Goal: Task Accomplishment & Management: Use online tool/utility

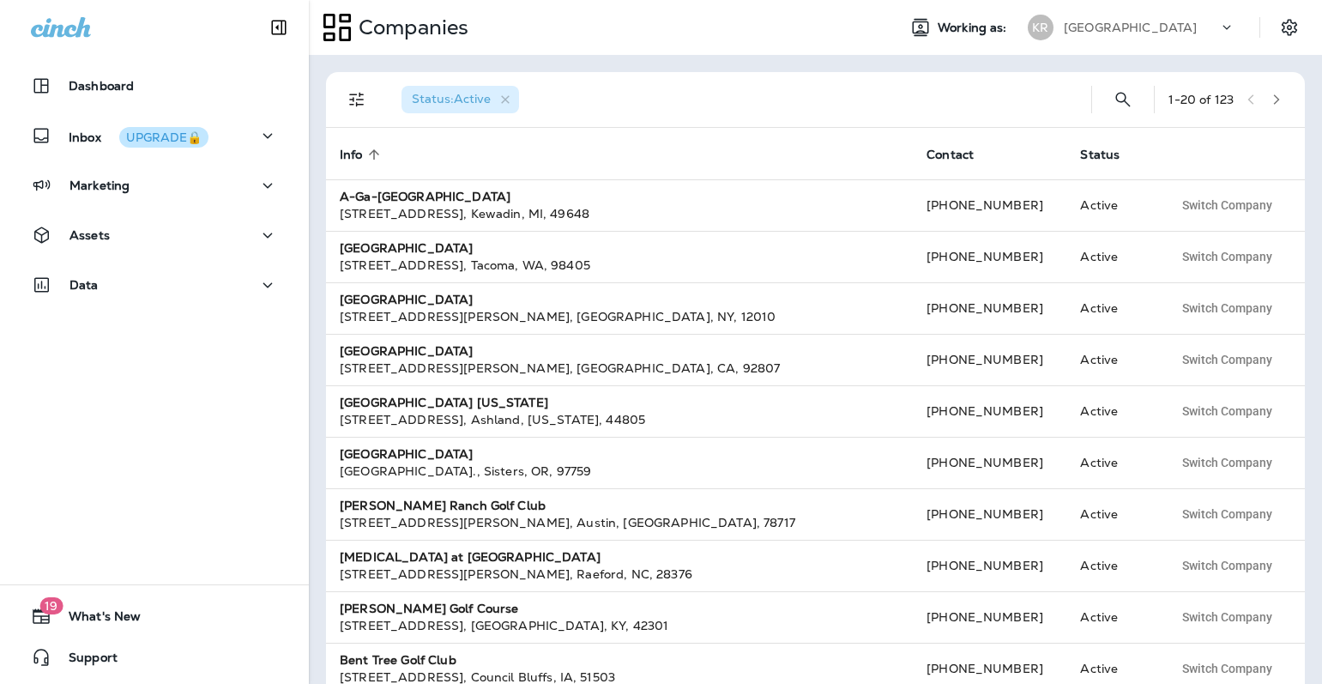
click at [1113, 32] on p "[GEOGRAPHIC_DATA]" at bounding box center [1130, 28] width 133 height 14
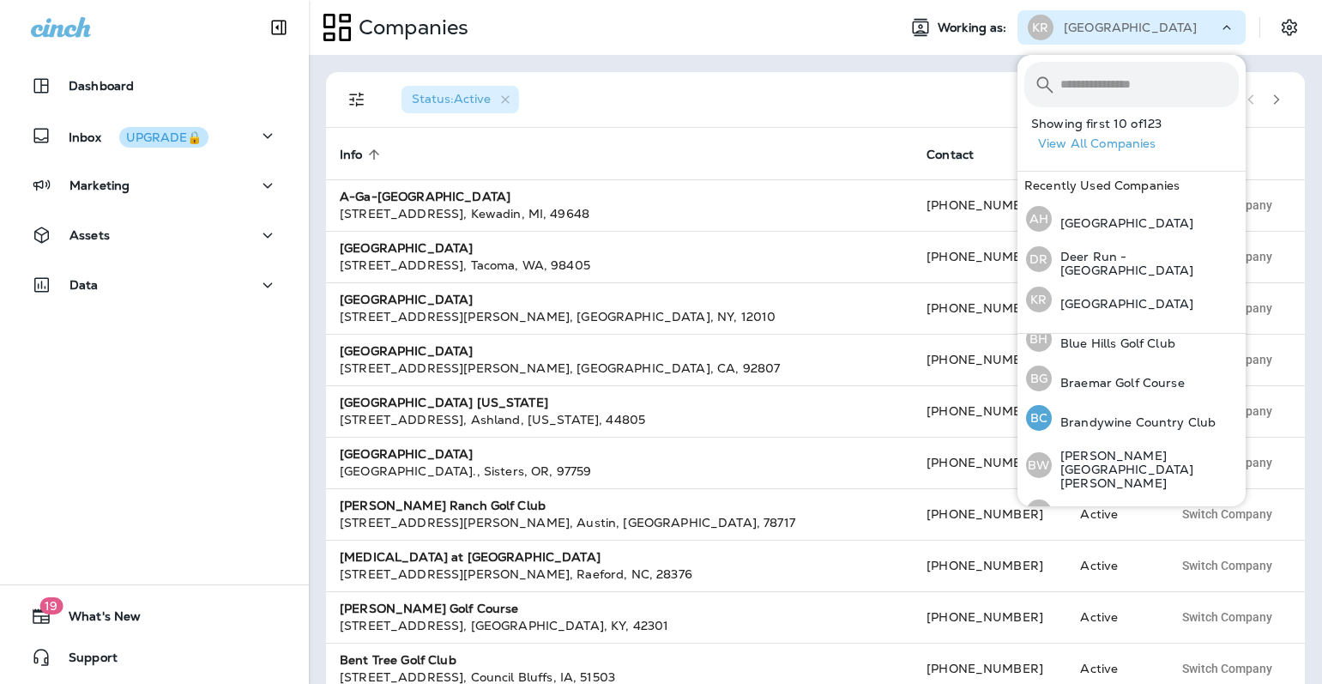
scroll to position [460, 0]
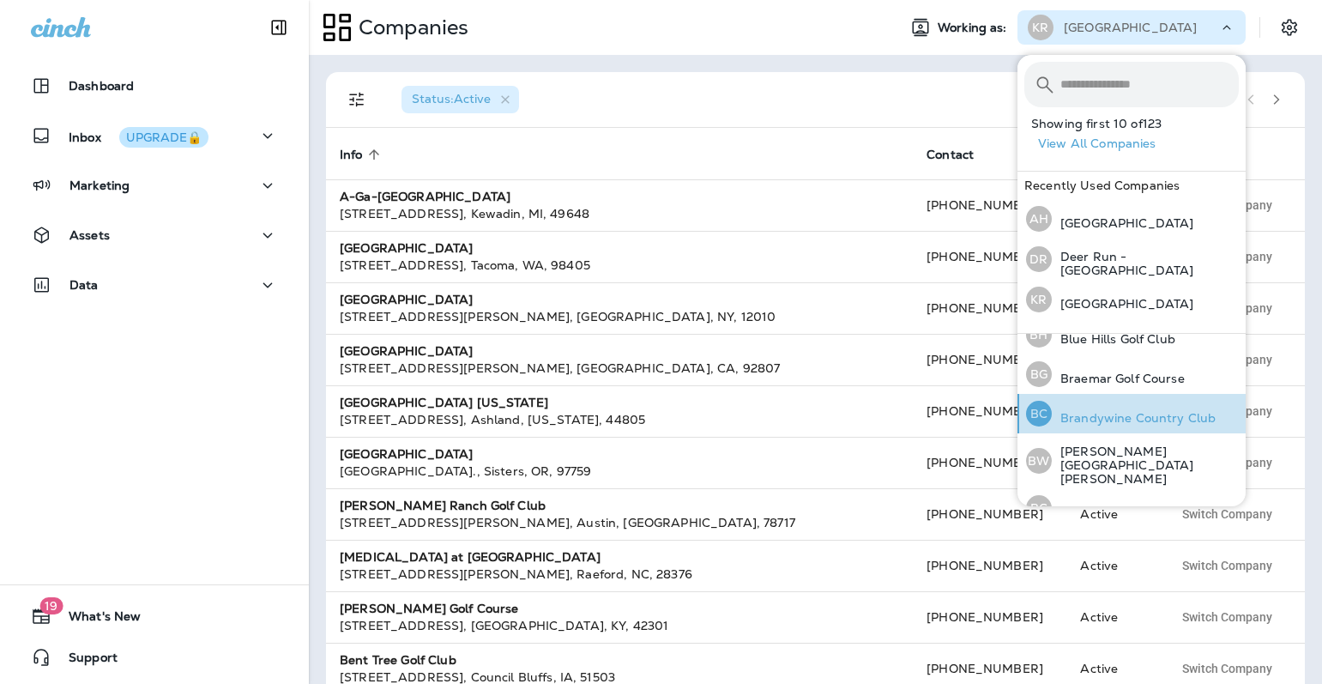
click at [1155, 411] on p "Brandywine Country Club" at bounding box center [1134, 418] width 164 height 14
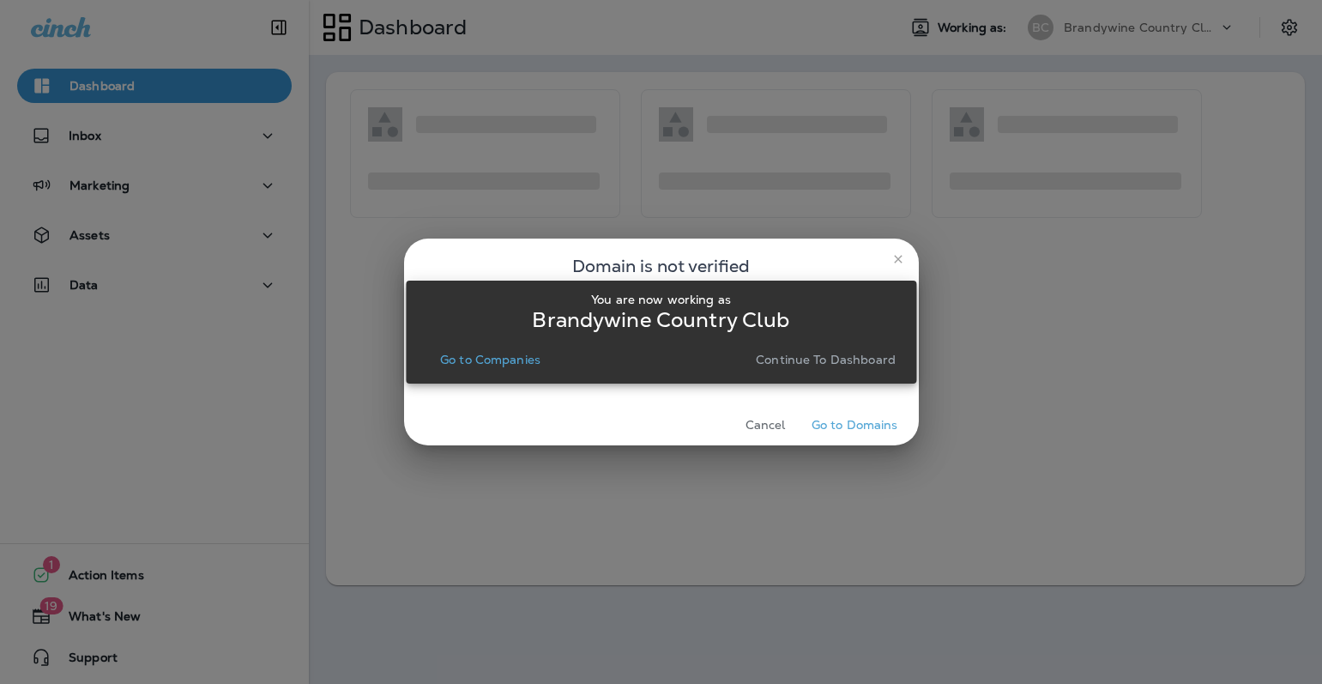
click at [809, 355] on p "Continue to Dashboard" at bounding box center [826, 360] width 140 height 14
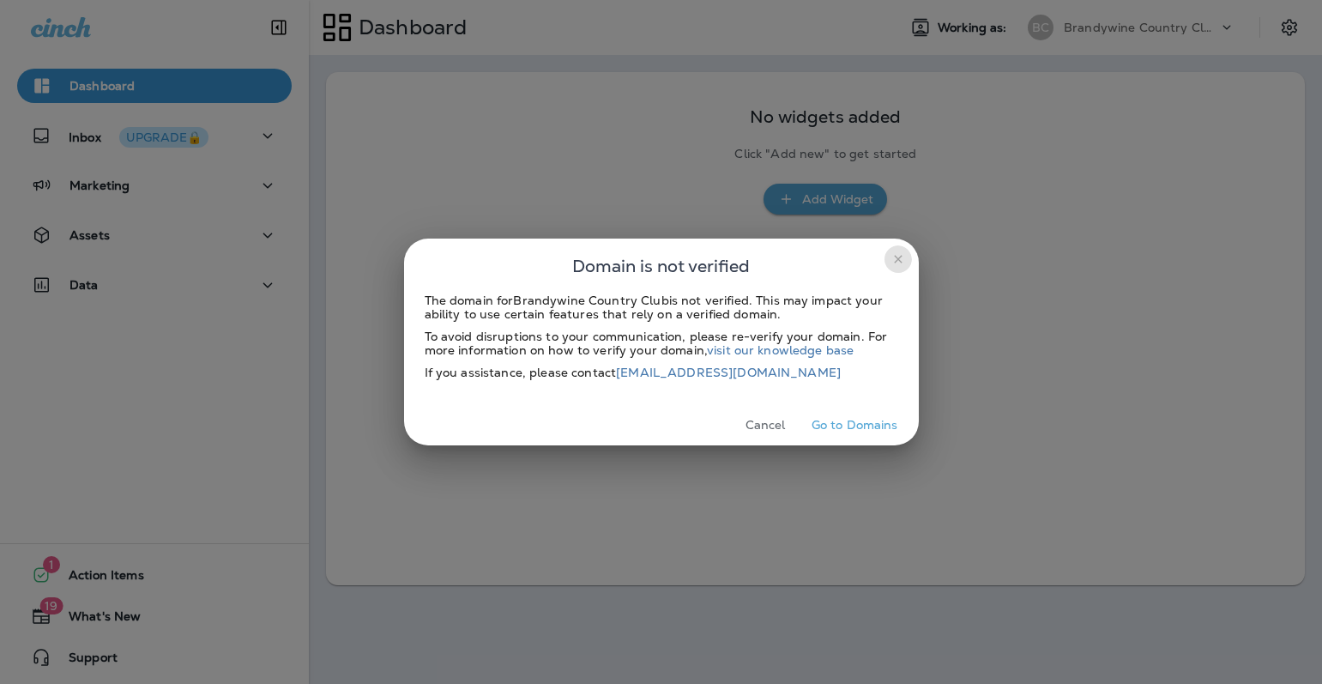
click at [891, 253] on icon "close" at bounding box center [898, 259] width 14 height 14
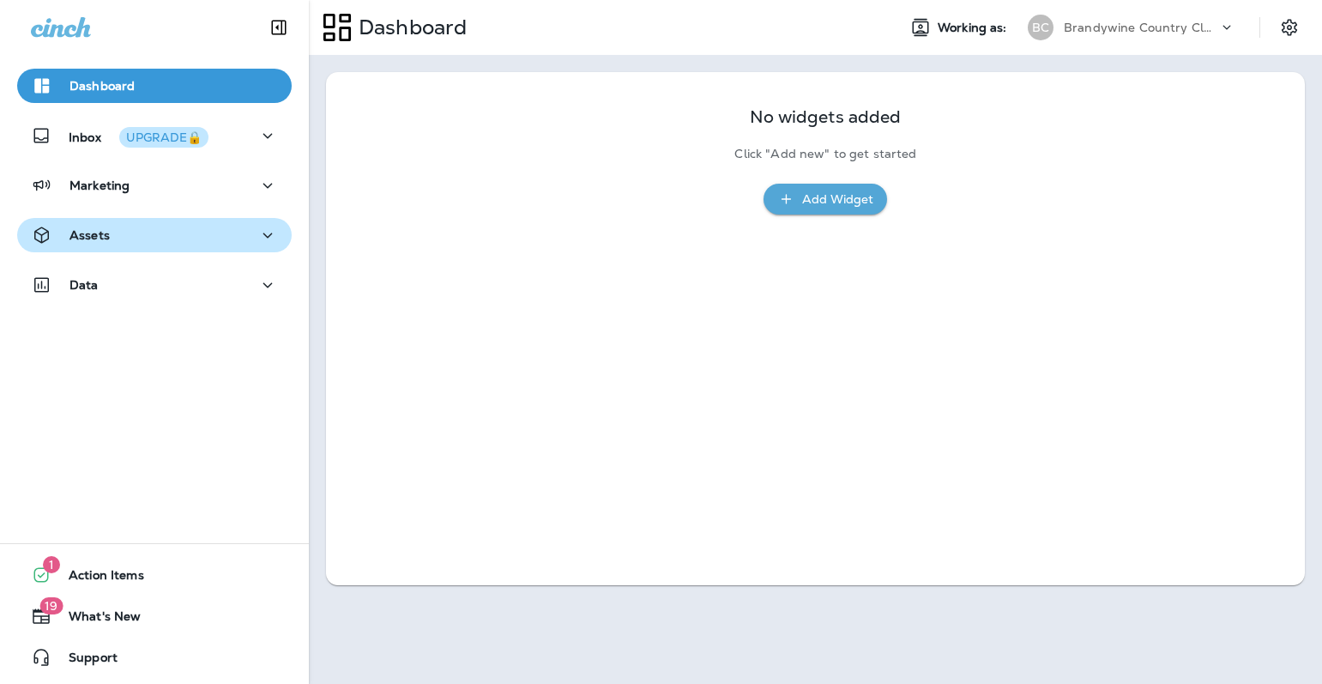
click at [237, 232] on div "Assets" at bounding box center [154, 235] width 247 height 21
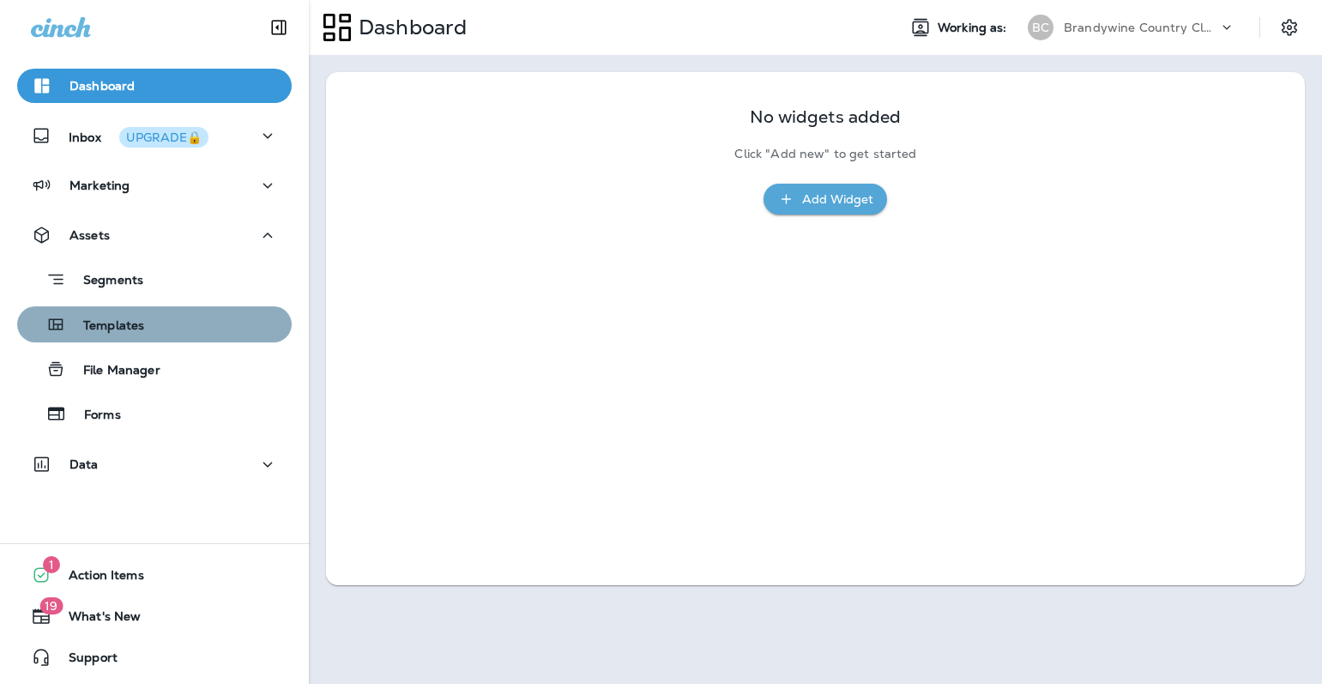
click at [174, 322] on div "Templates" at bounding box center [154, 324] width 261 height 26
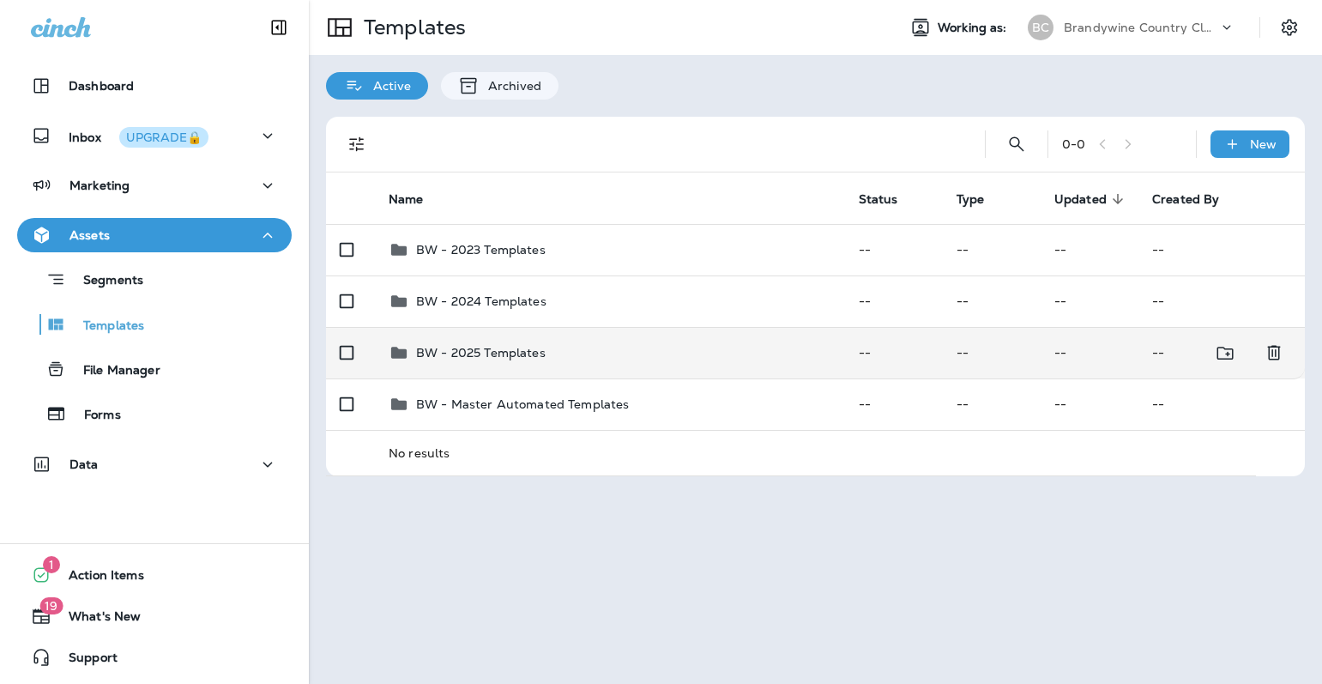
click at [509, 353] on p "BW - 2025 Templates" at bounding box center [481, 353] width 130 height 14
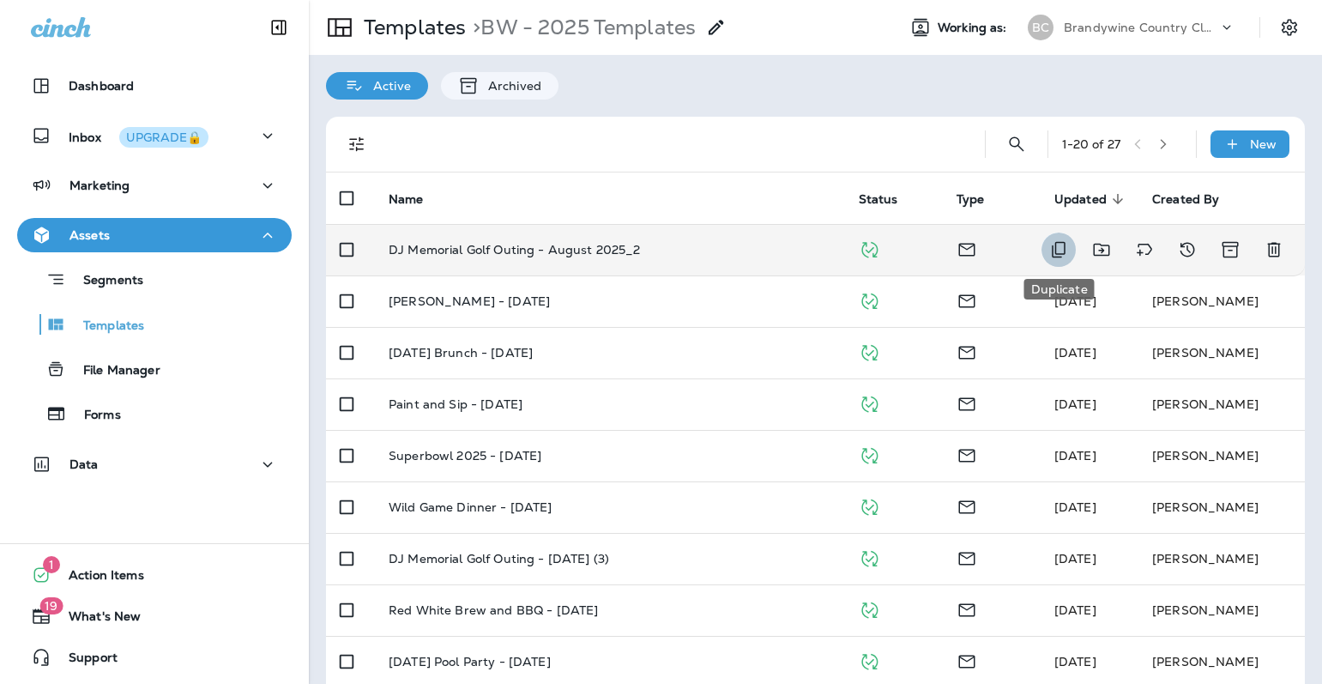
click at [1052, 249] on icon "Duplicate" at bounding box center [1059, 250] width 14 height 16
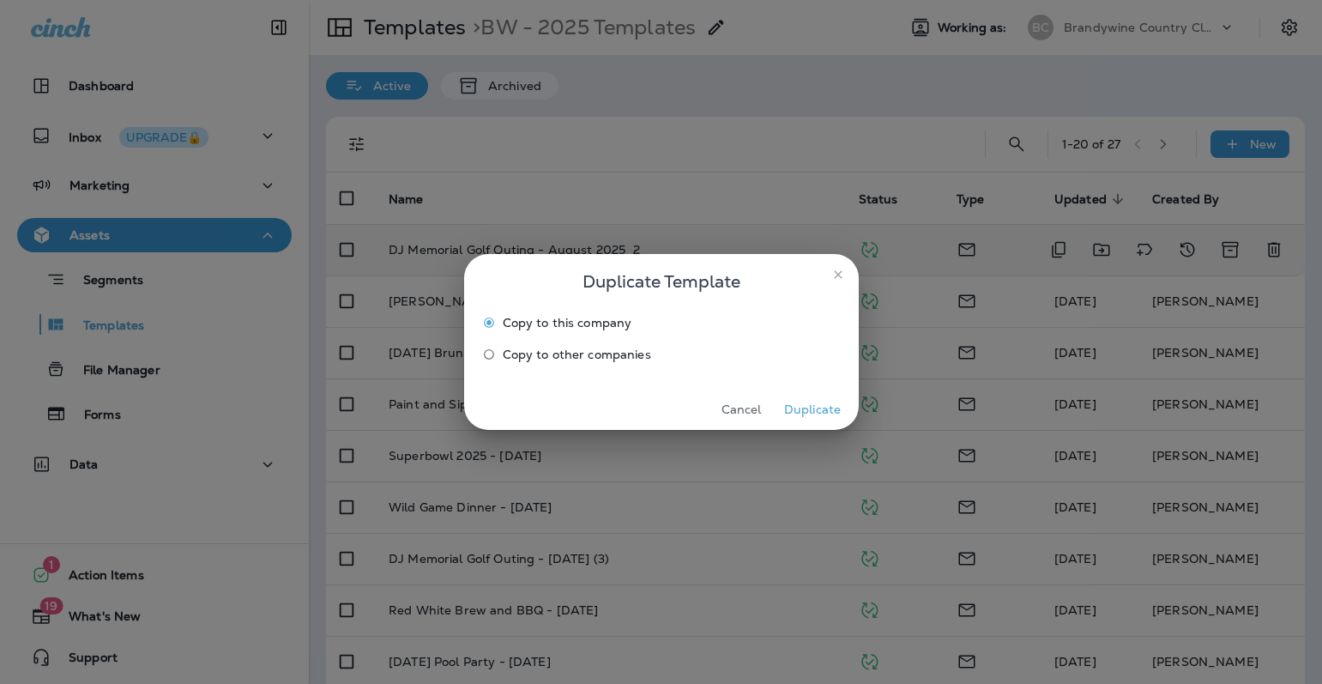
click at [803, 414] on button "Duplicate" at bounding box center [813, 409] width 64 height 27
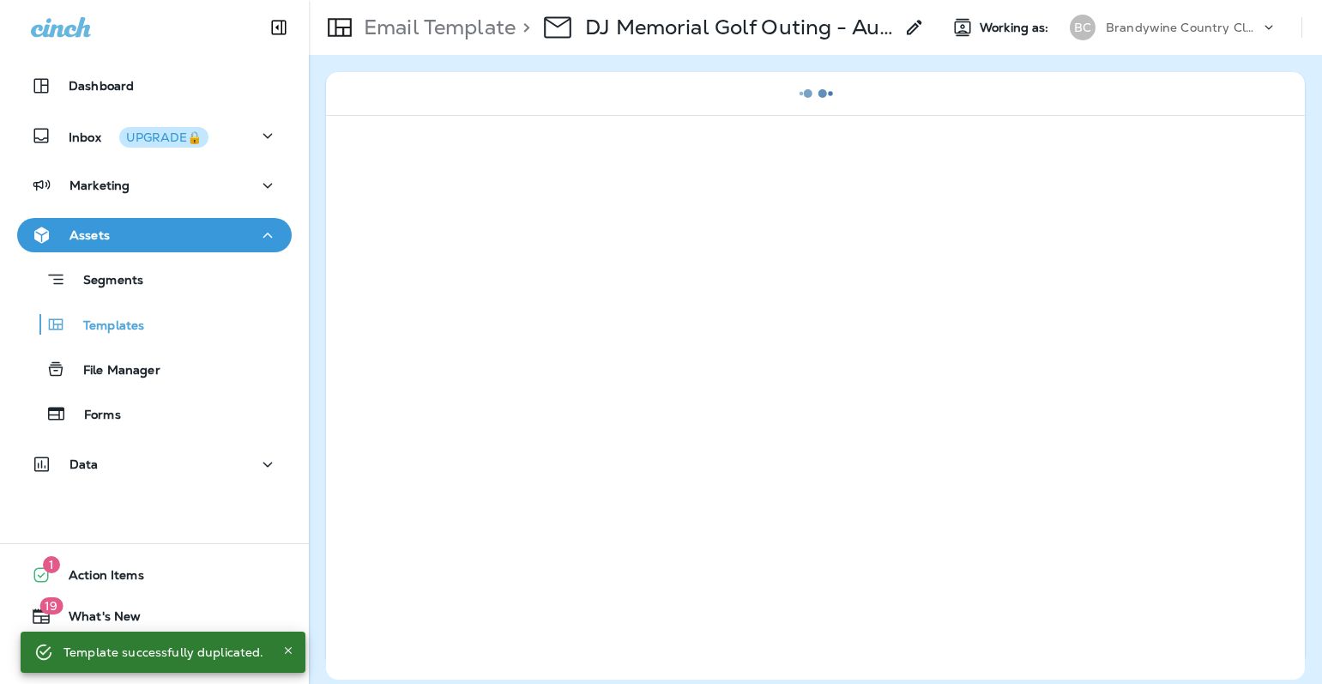
click at [907, 26] on icon at bounding box center [914, 27] width 21 height 21
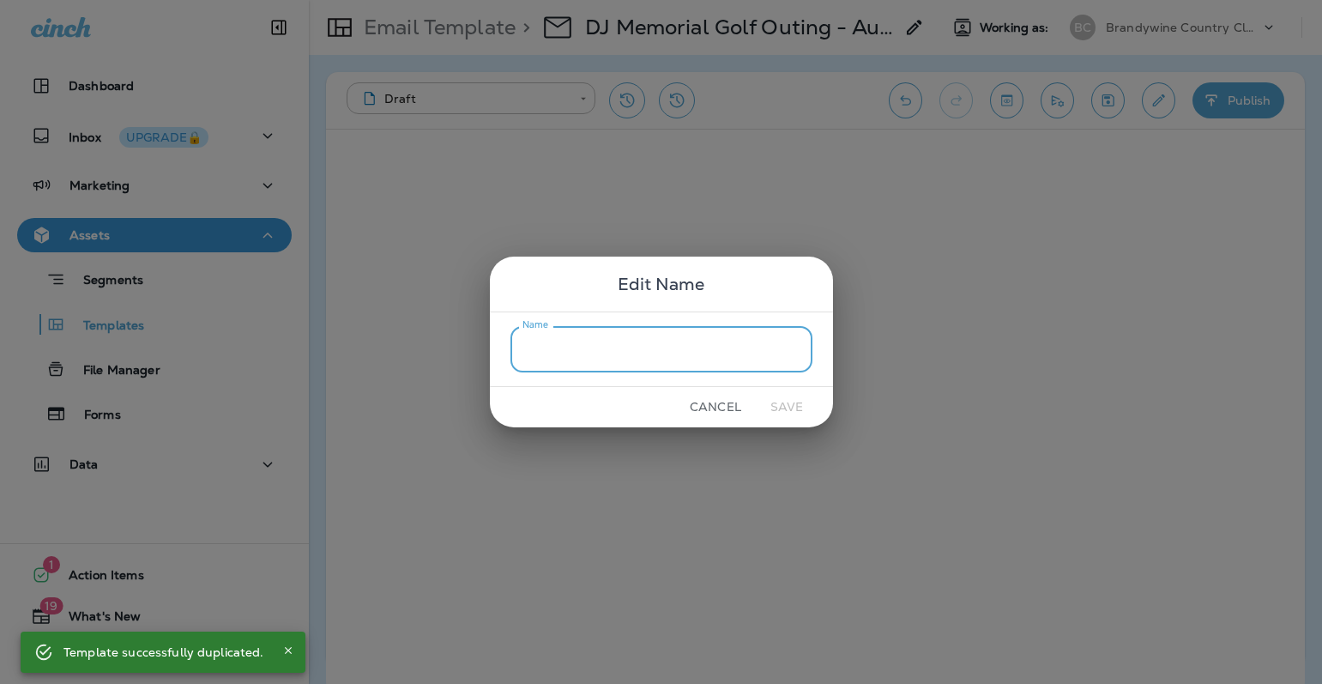
type input "*"
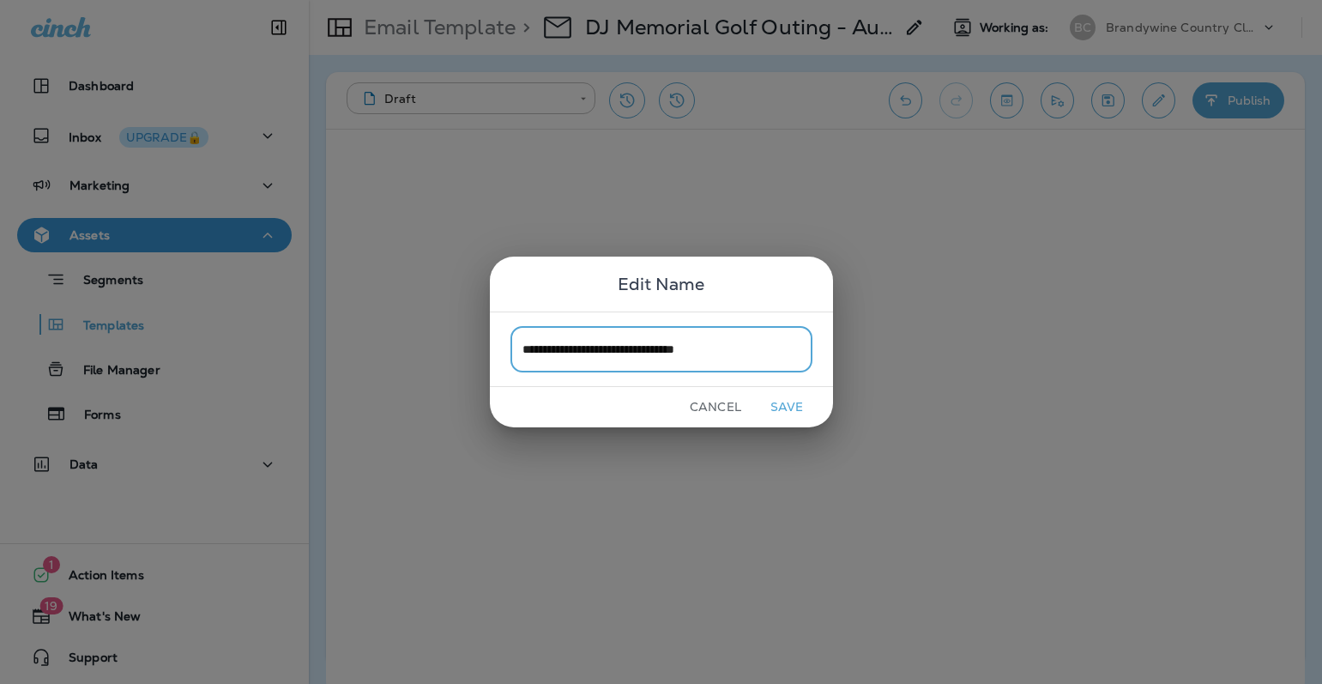
type input "**********"
click at [781, 419] on button "Save" at bounding box center [787, 407] width 64 height 27
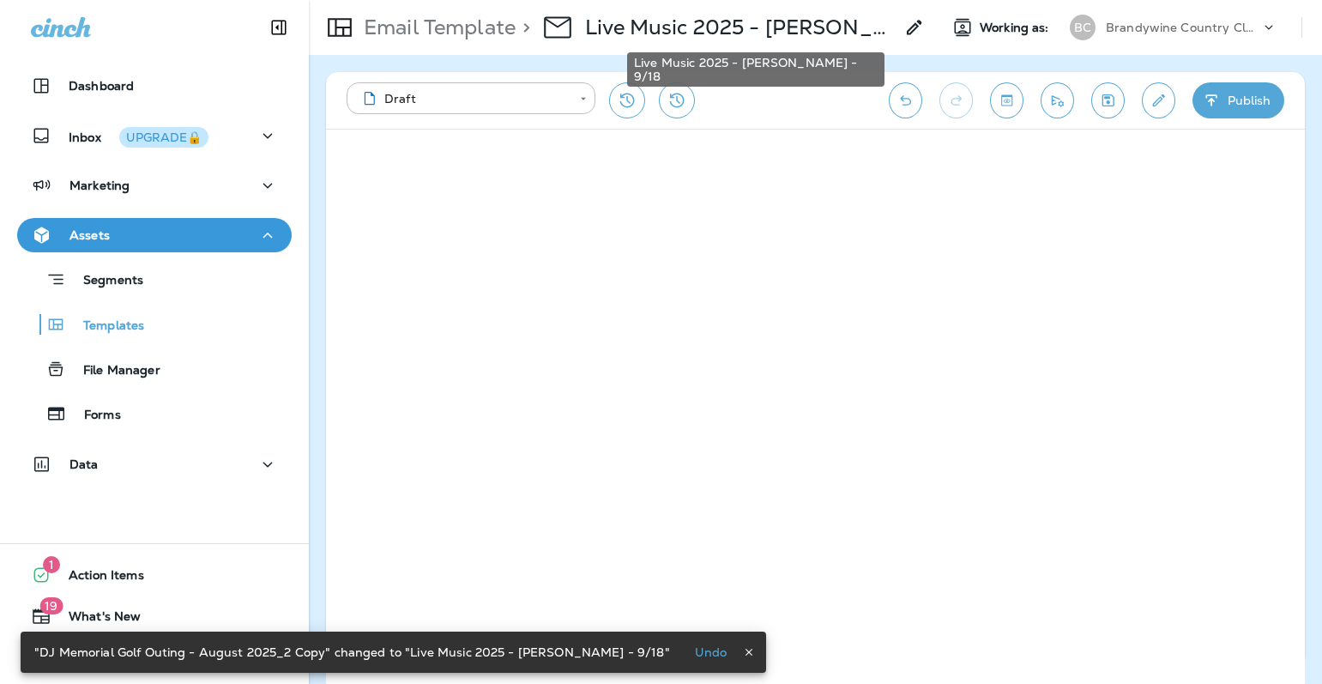
click at [678, 30] on p "Live Music 2025 - [PERSON_NAME] - 9/18" at bounding box center [739, 28] width 309 height 26
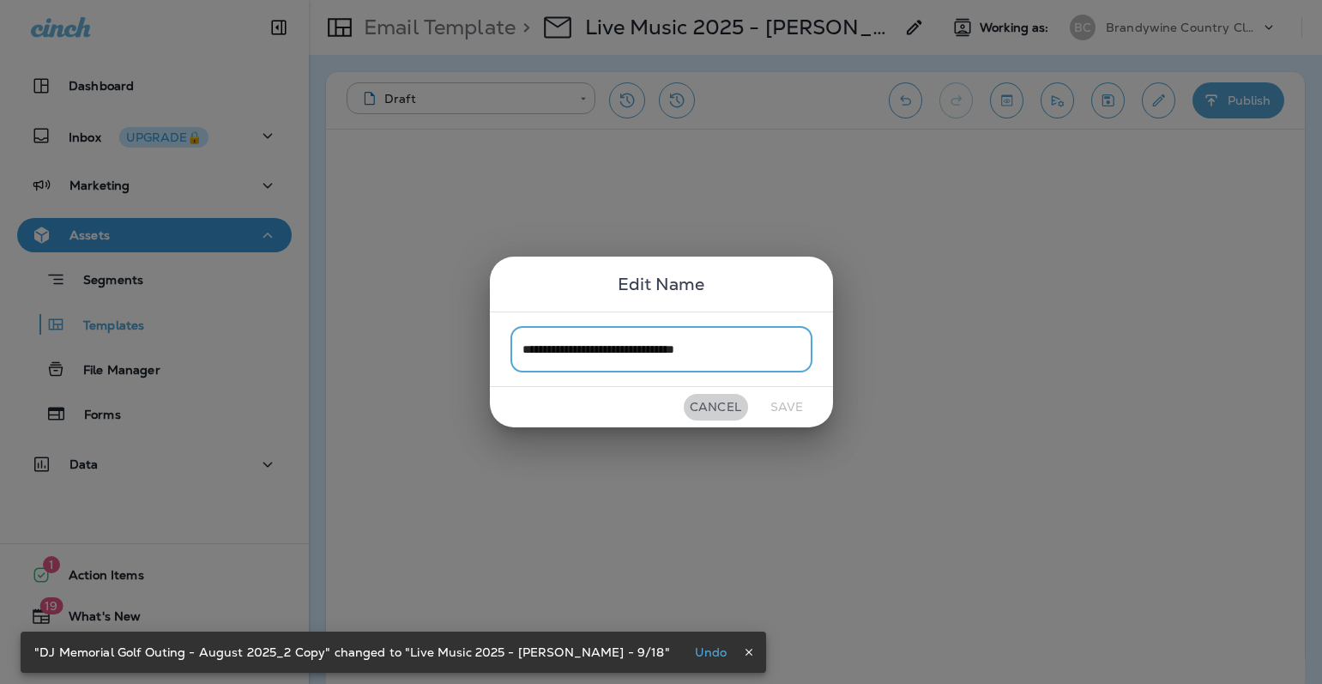
click at [699, 408] on button "Cancel" at bounding box center [716, 407] width 64 height 27
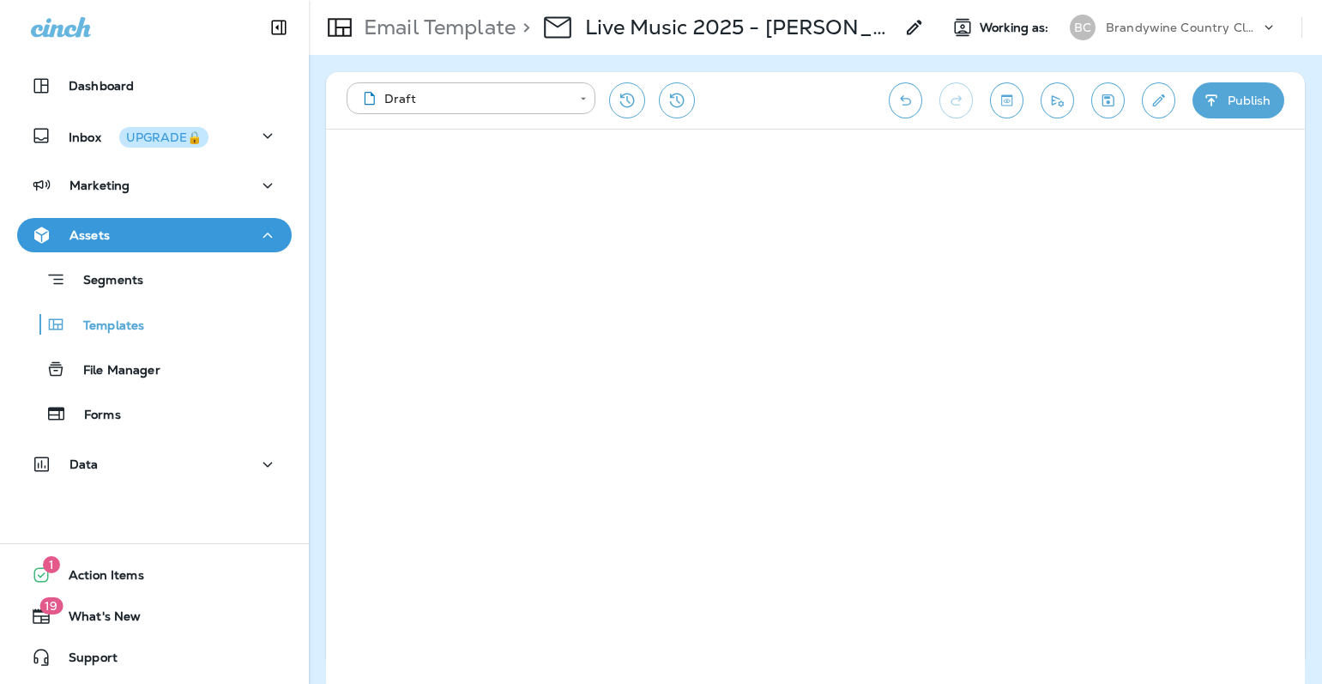
click at [1177, 108] on div "**********" at bounding box center [815, 100] width 979 height 57
click at [1165, 104] on icon "Edit details" at bounding box center [1159, 100] width 18 height 17
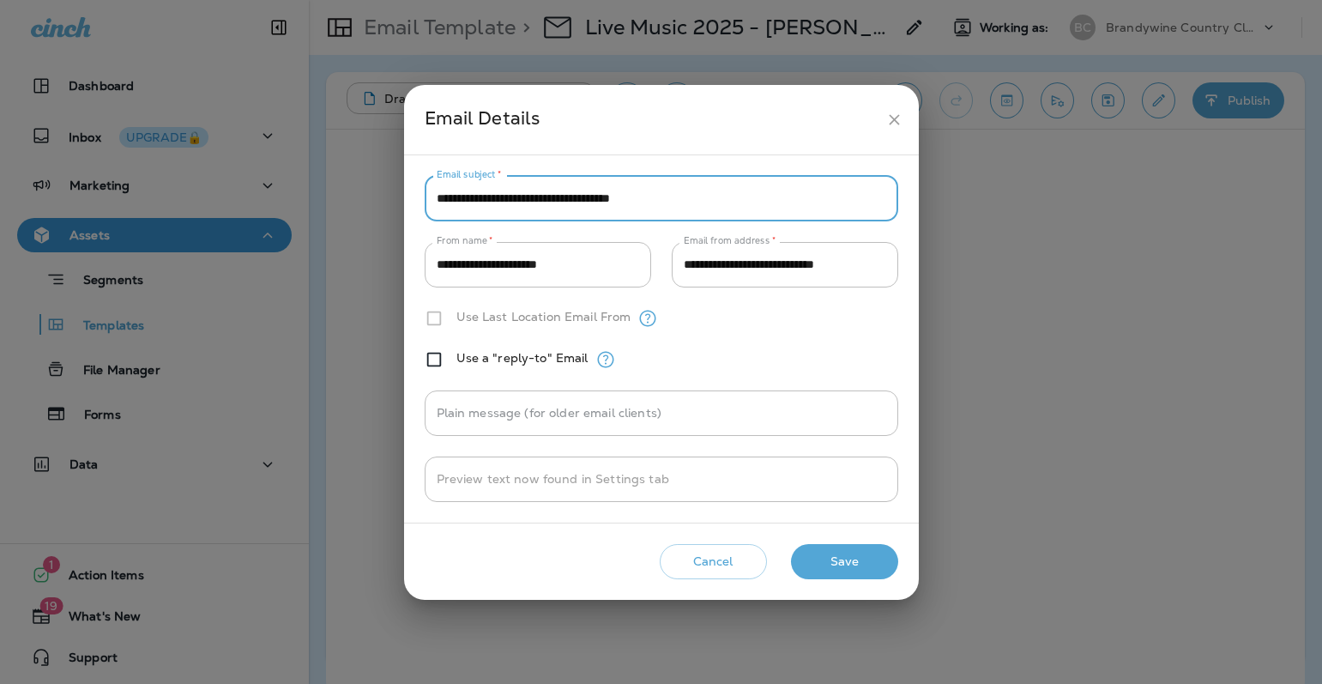
drag, startPoint x: 675, startPoint y: 194, endPoint x: 410, endPoint y: 182, distance: 265.4
click at [410, 182] on div "**********" at bounding box center [661, 339] width 515 height 368
type input "**********"
click at [856, 566] on button "Save" at bounding box center [844, 561] width 107 height 35
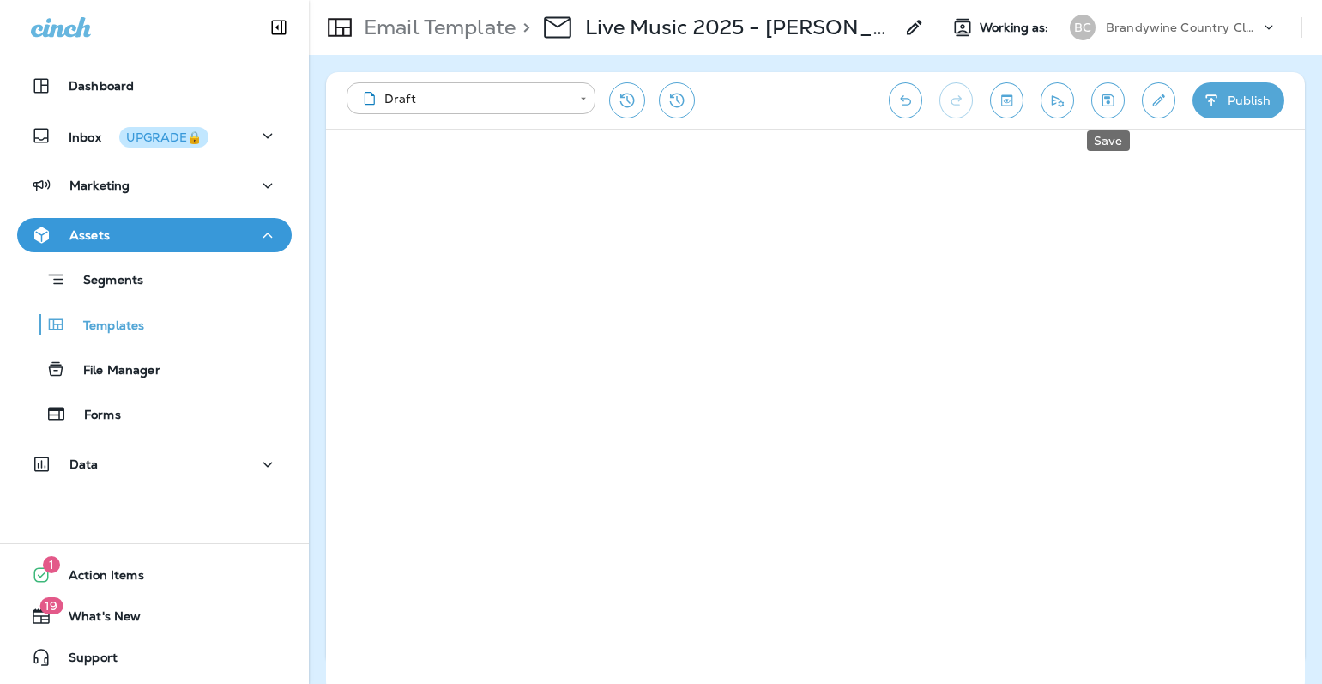
click at [1110, 97] on icon "Save" at bounding box center [1108, 100] width 18 height 17
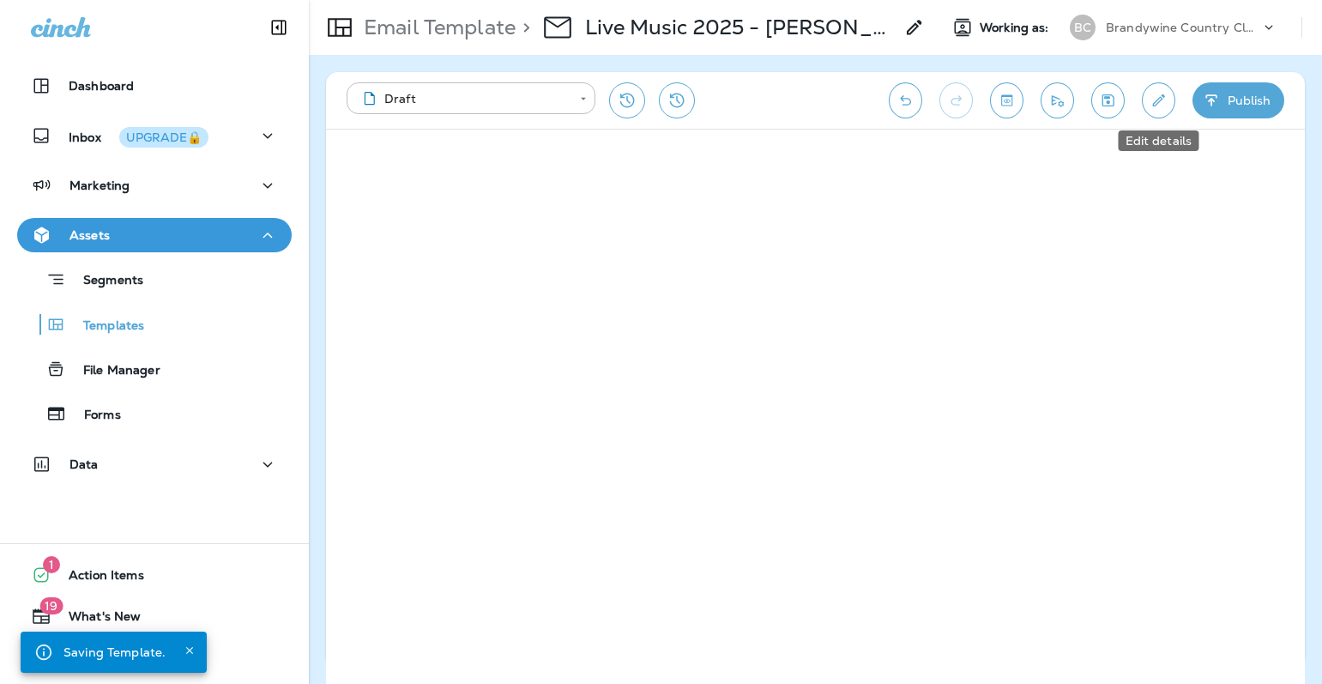
click at [1170, 103] on button "Edit details" at bounding box center [1158, 100] width 33 height 36
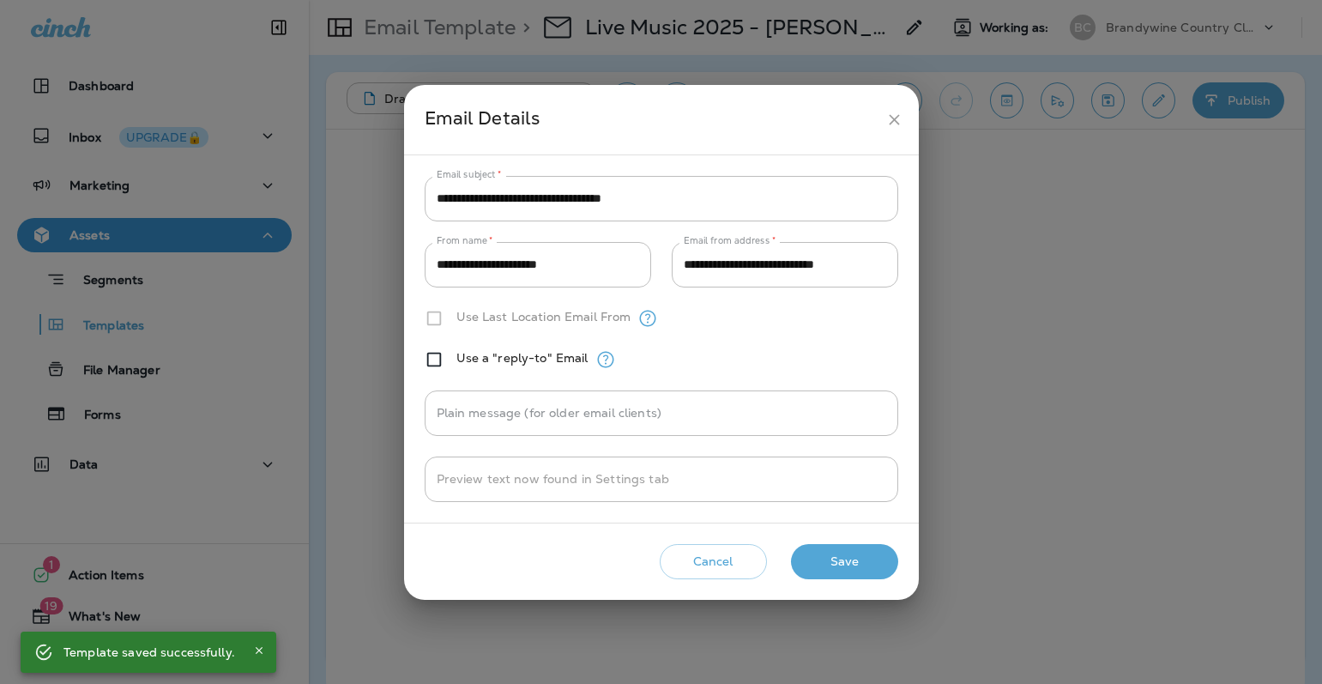
click at [889, 113] on icon "close" at bounding box center [894, 120] width 18 height 18
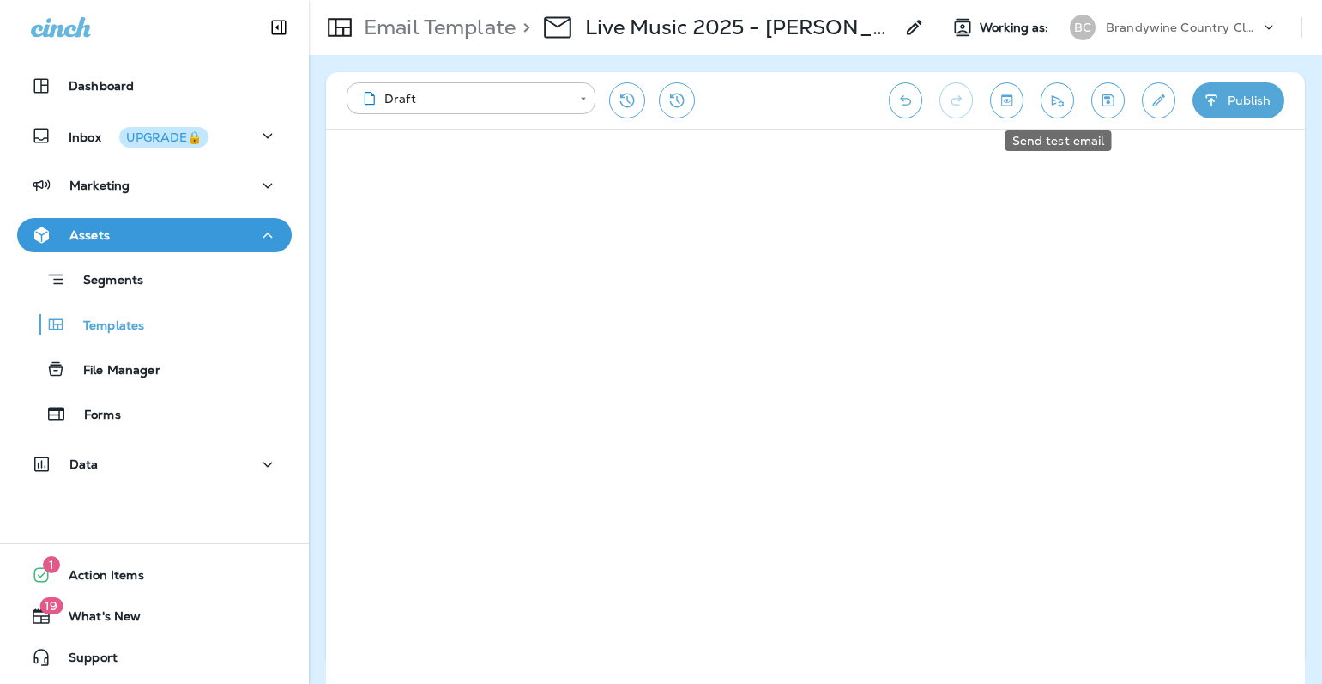
click at [1059, 94] on icon "Send test email" at bounding box center [1057, 100] width 18 height 17
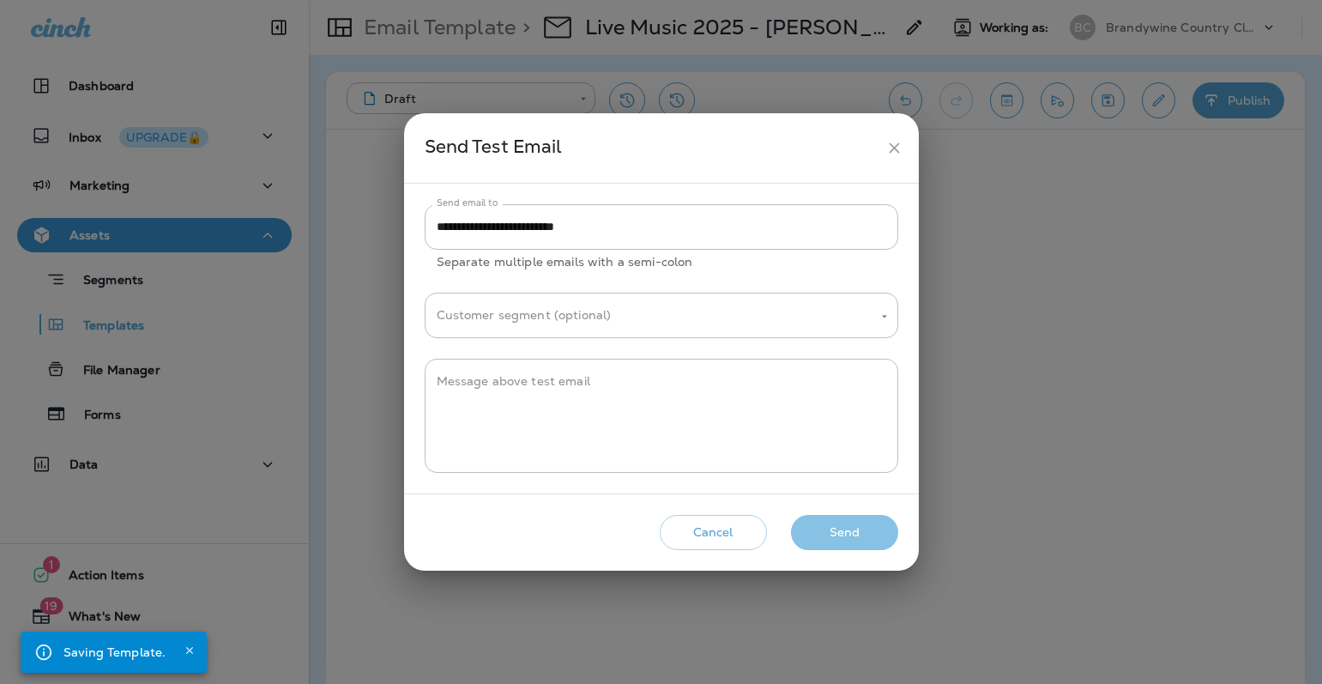
click at [879, 532] on button "Send" at bounding box center [844, 532] width 107 height 35
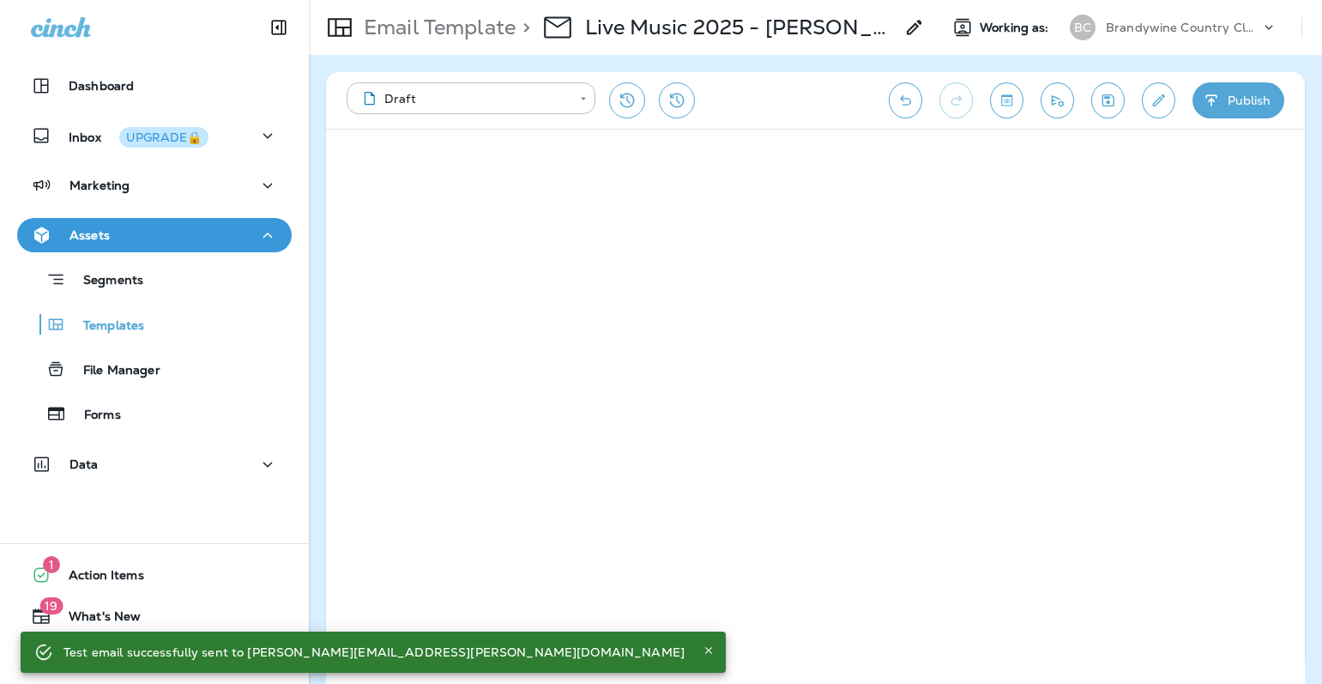
click at [1174, 13] on div "BC Brandywine Country Club" at bounding box center [1174, 27] width 228 height 34
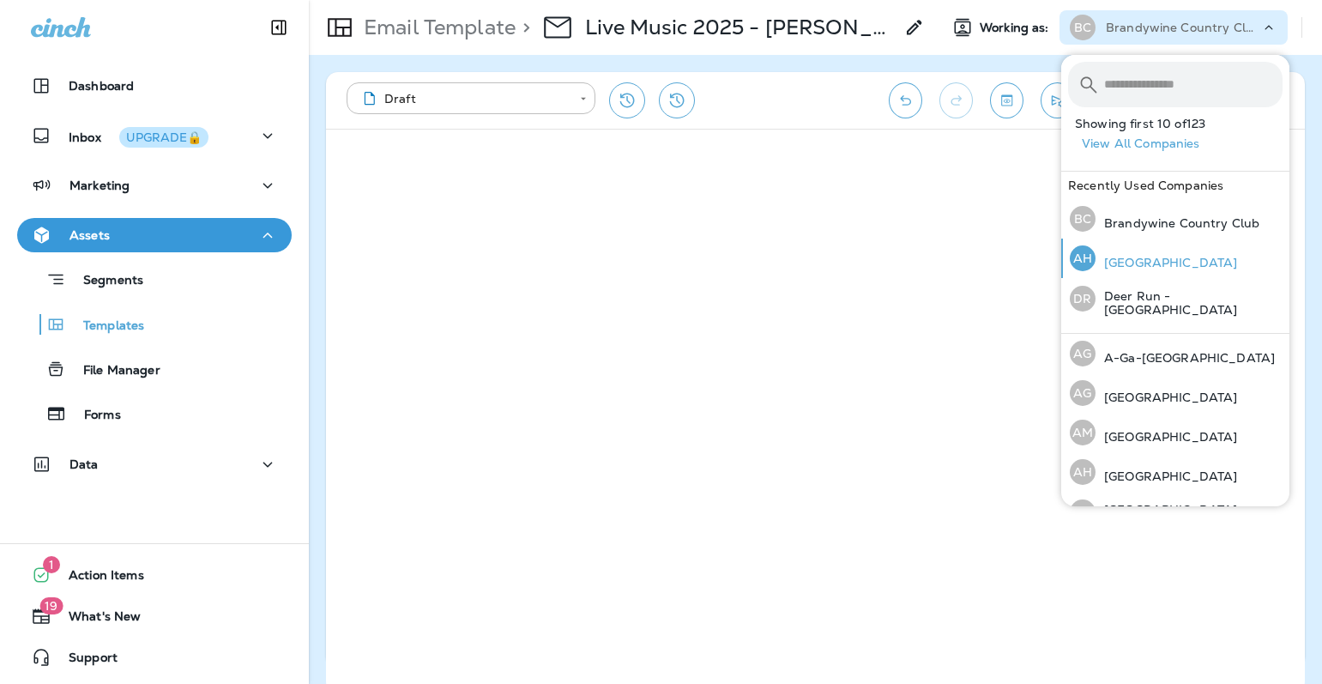
click at [1157, 269] on p "[GEOGRAPHIC_DATA]" at bounding box center [1167, 263] width 142 height 14
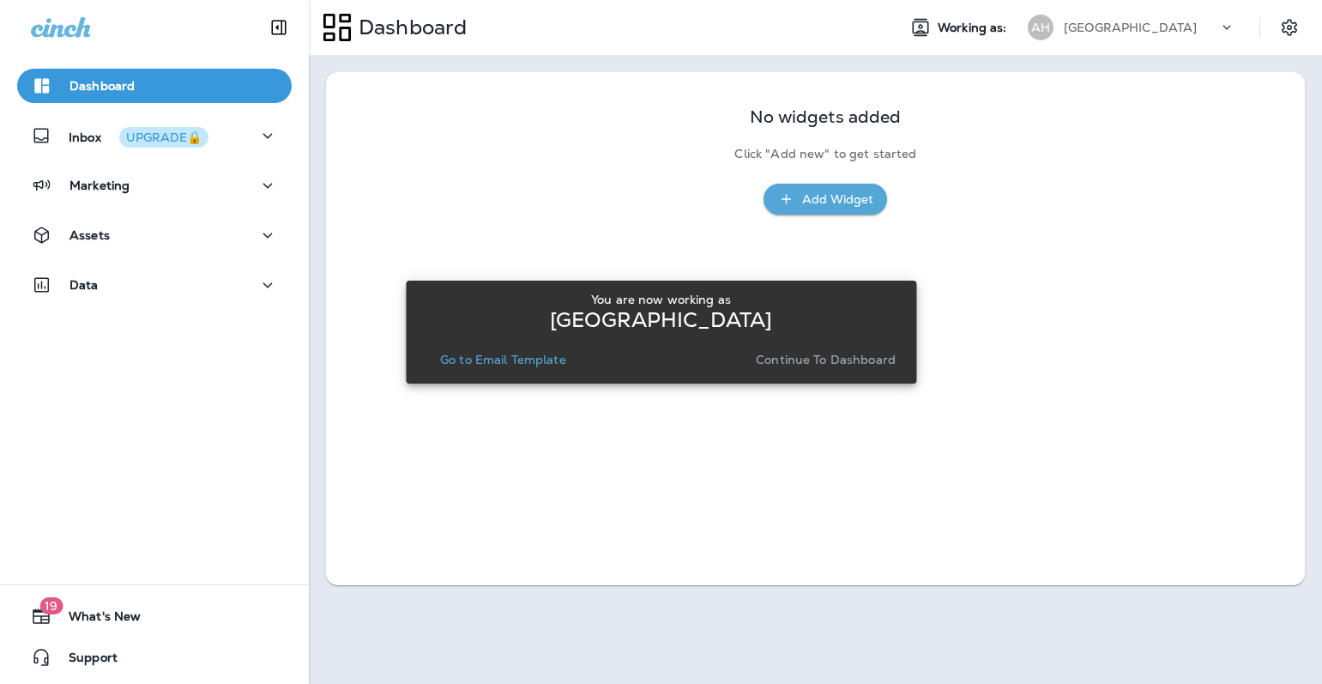
click at [1188, 36] on div "[GEOGRAPHIC_DATA]" at bounding box center [1141, 28] width 154 height 26
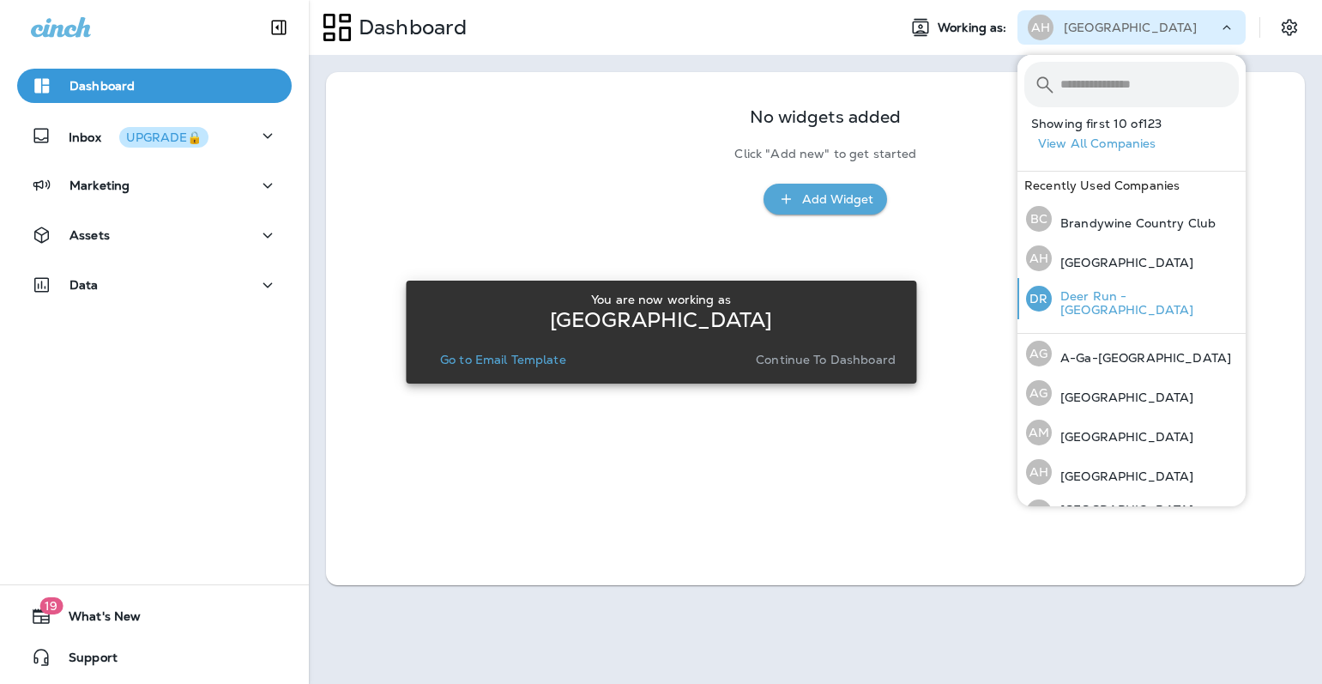
click at [1127, 299] on p "Deer Run - [GEOGRAPHIC_DATA]" at bounding box center [1145, 302] width 187 height 27
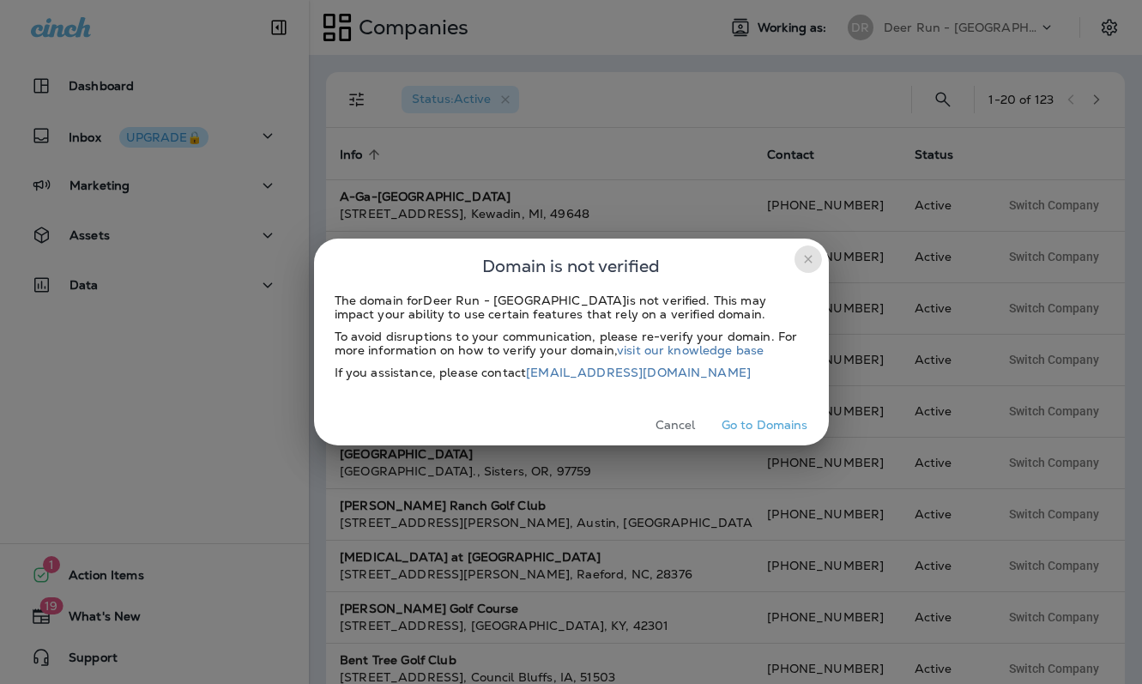
click at [818, 250] on button "close" at bounding box center [807, 258] width 27 height 27
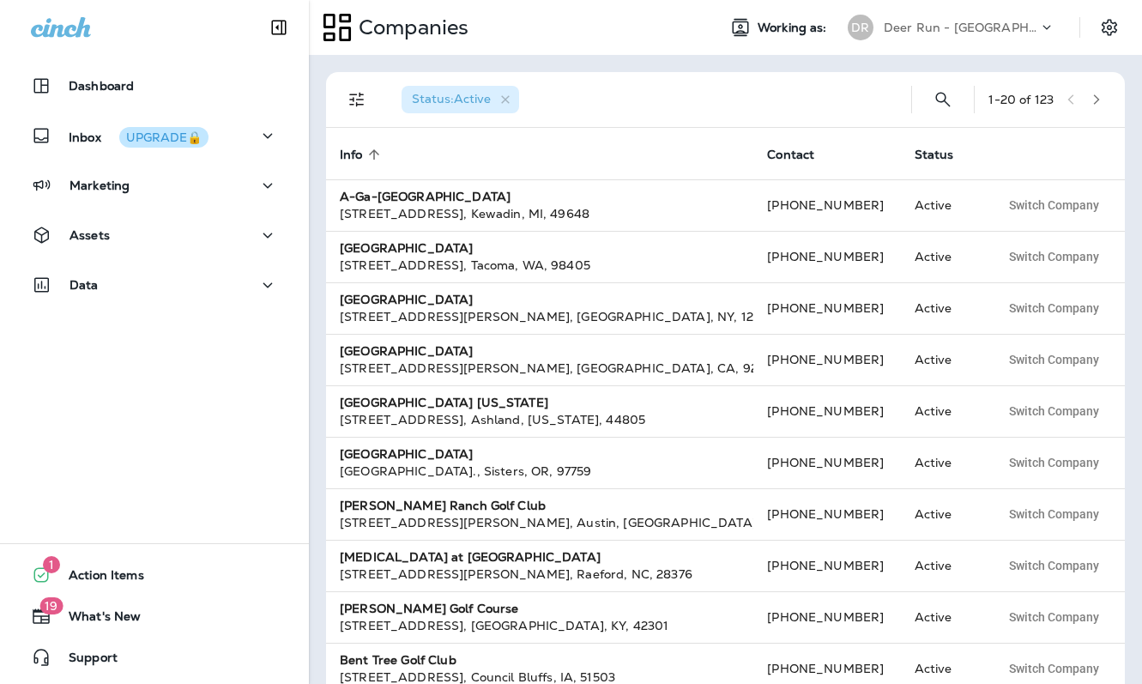
click at [893, 59] on div "Status : Active 1 - 20 of 123 Info sorted ascending Contact Status A-Ga-Ming Go…" at bounding box center [725, 369] width 833 height 629
click at [897, 11] on div "DR Deer Run - [GEOGRAPHIC_DATA]" at bounding box center [951, 27] width 228 height 34
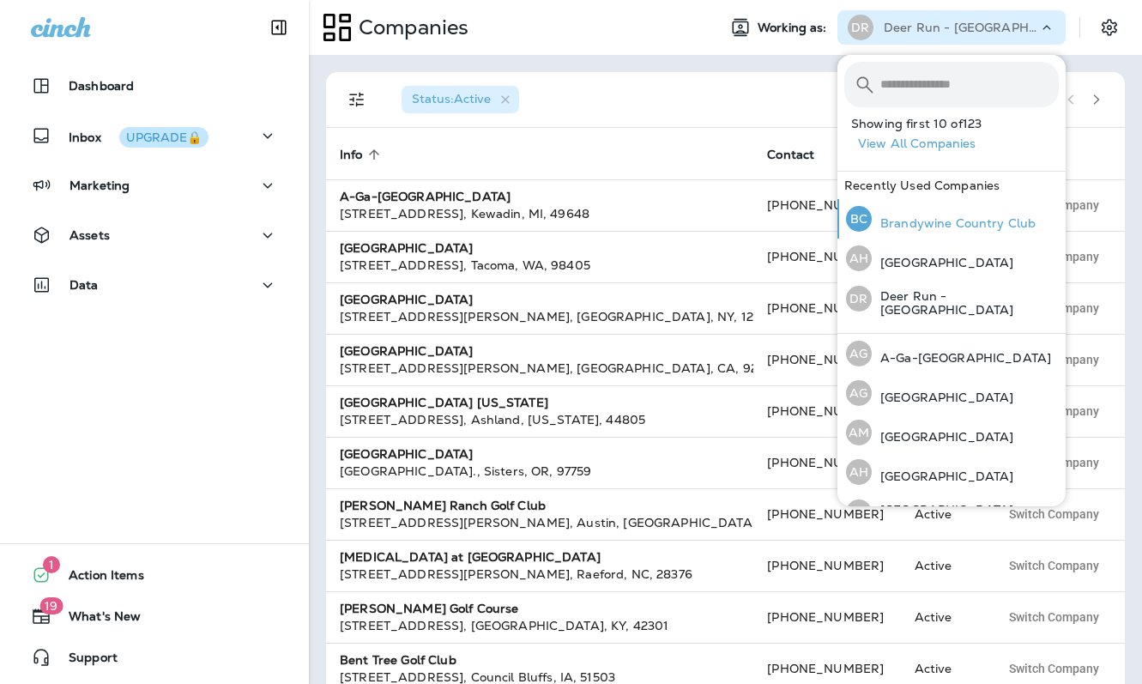
click at [946, 217] on p "Brandywine Country Club" at bounding box center [954, 223] width 164 height 14
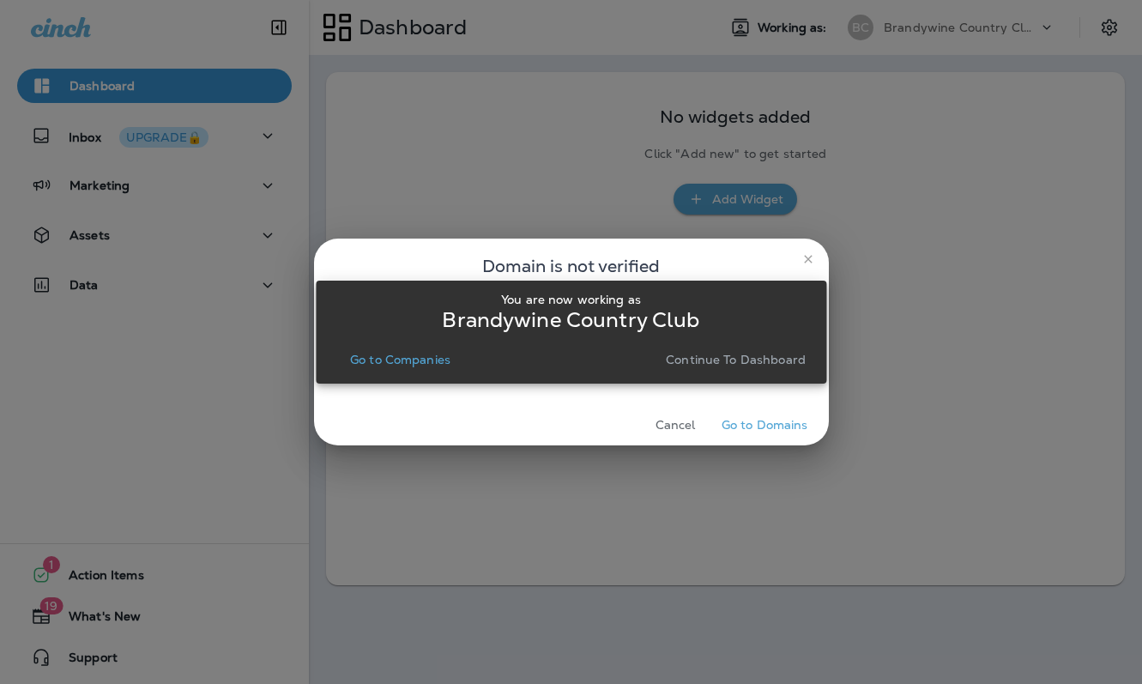
click at [758, 358] on p "Continue to Dashboard" at bounding box center [736, 360] width 140 height 14
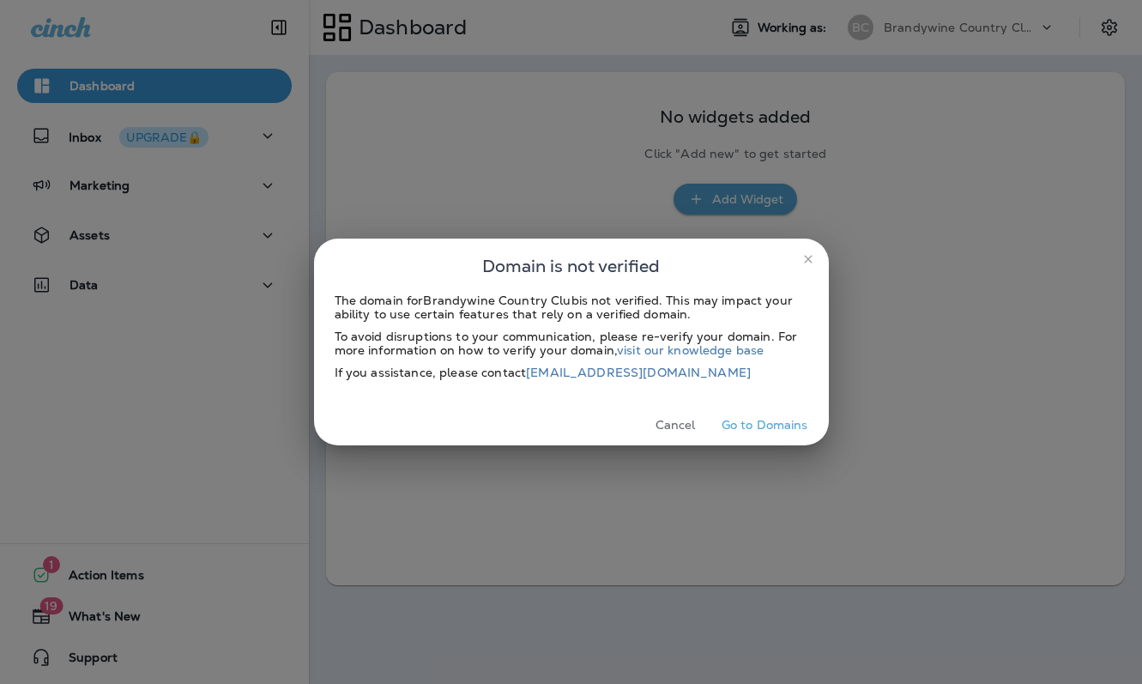
click at [805, 257] on icon "close" at bounding box center [808, 259] width 8 height 8
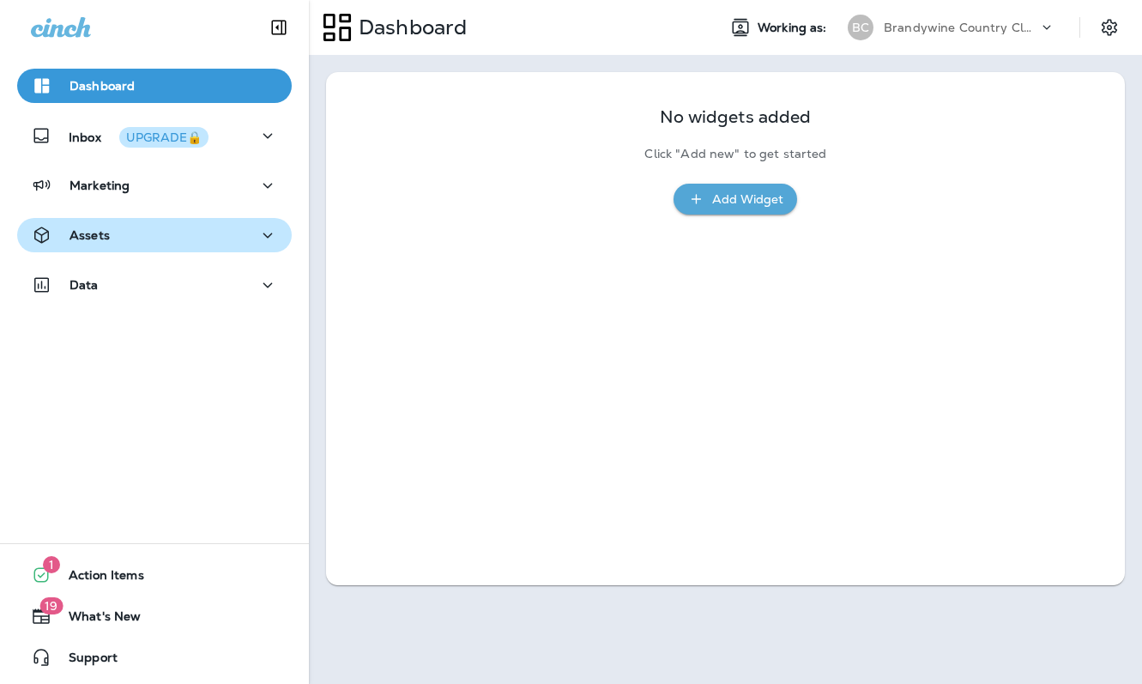
click at [142, 236] on div "Assets" at bounding box center [154, 235] width 247 height 21
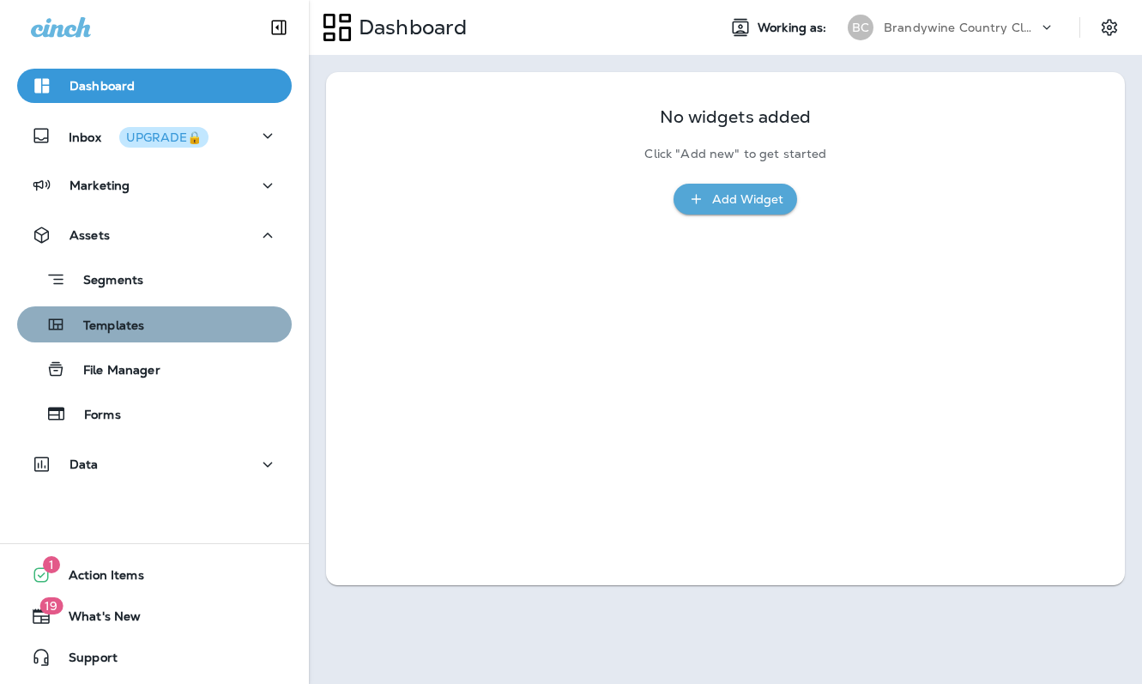
click at [143, 321] on div "Templates" at bounding box center [154, 324] width 261 height 26
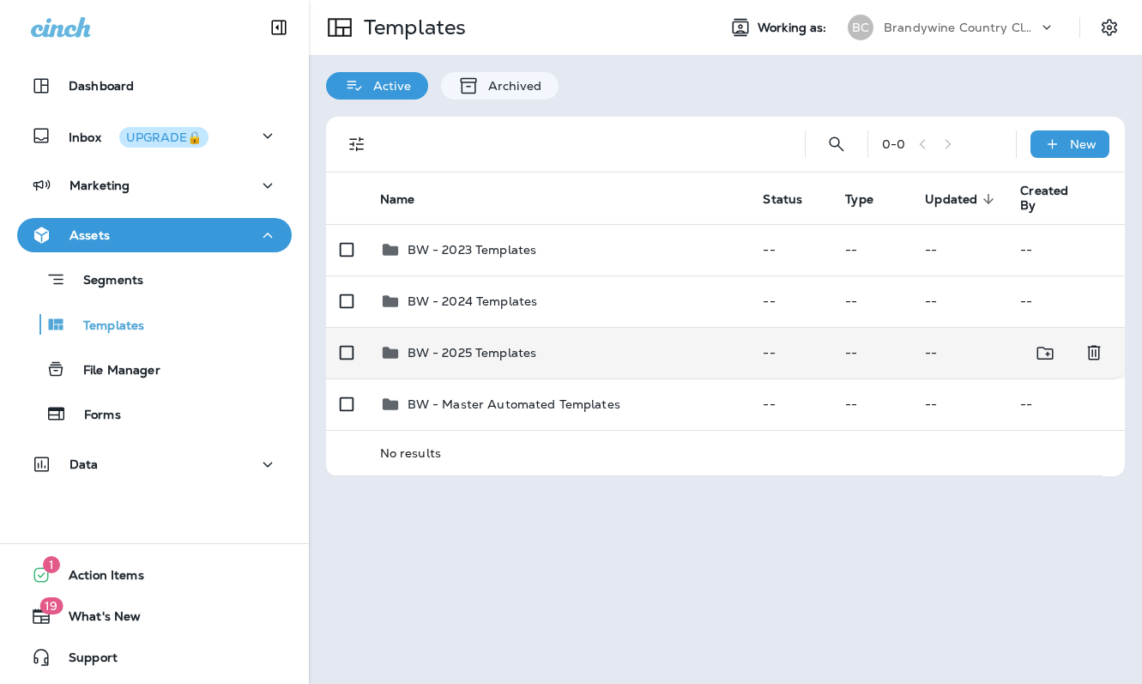
click at [487, 354] on p "BW - 2025 Templates" at bounding box center [473, 353] width 130 height 14
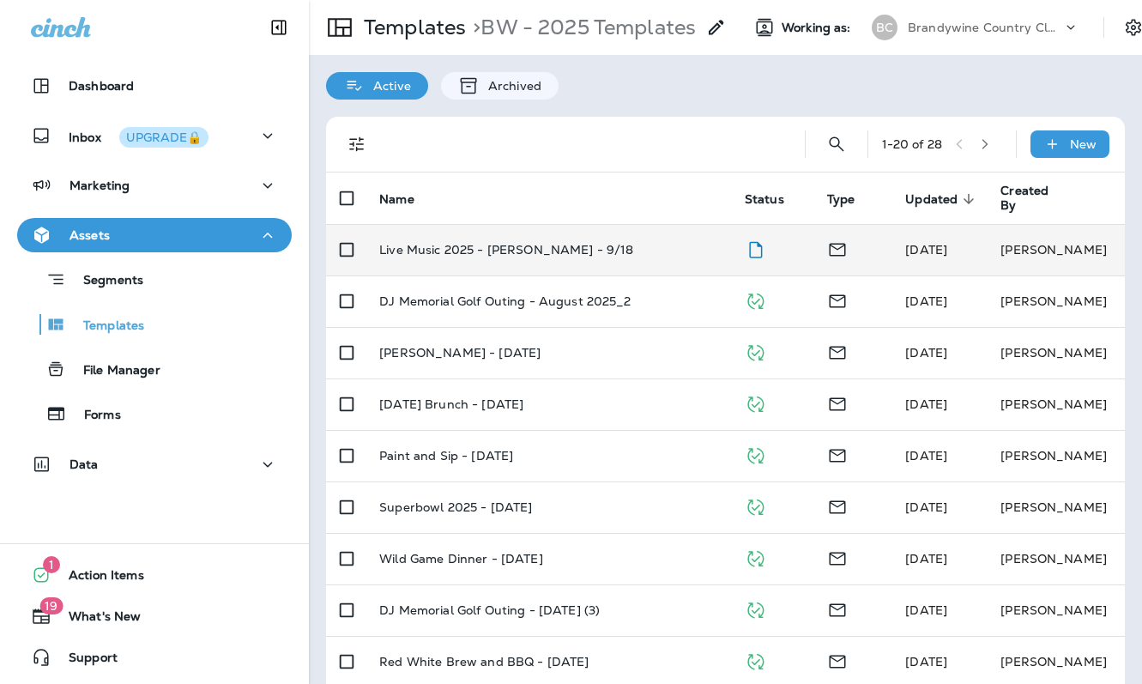
click at [511, 248] on p "Live Music 2025 - [PERSON_NAME] - 9/18" at bounding box center [506, 250] width 254 height 14
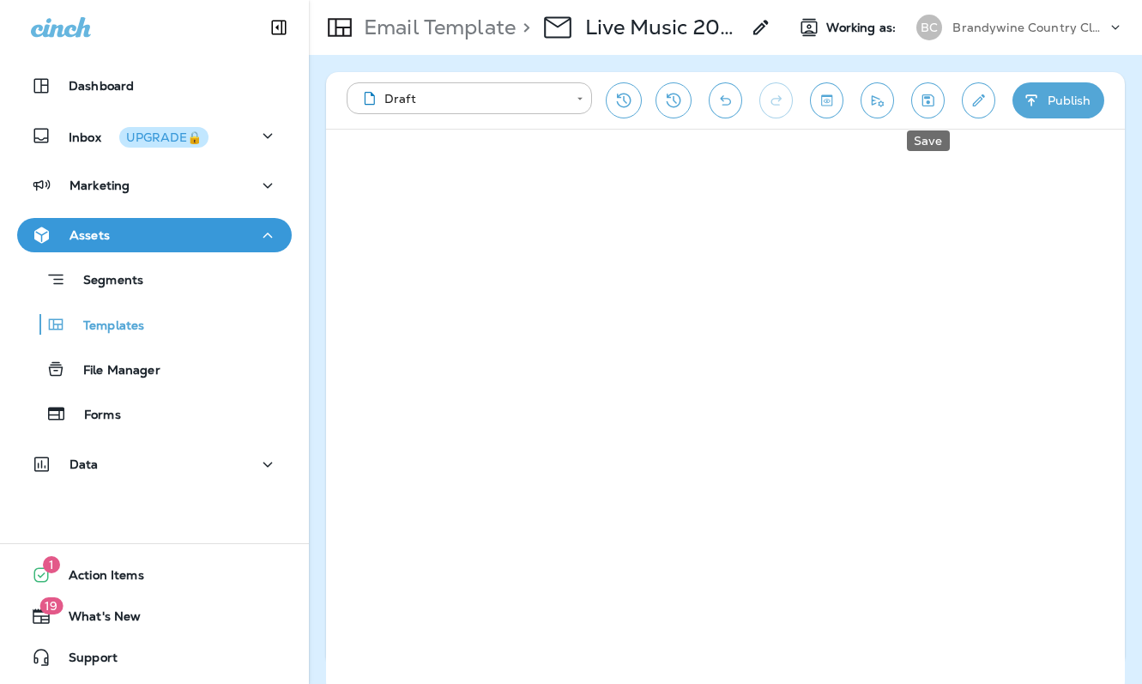
click at [927, 95] on icon "Save" at bounding box center [928, 100] width 18 height 17
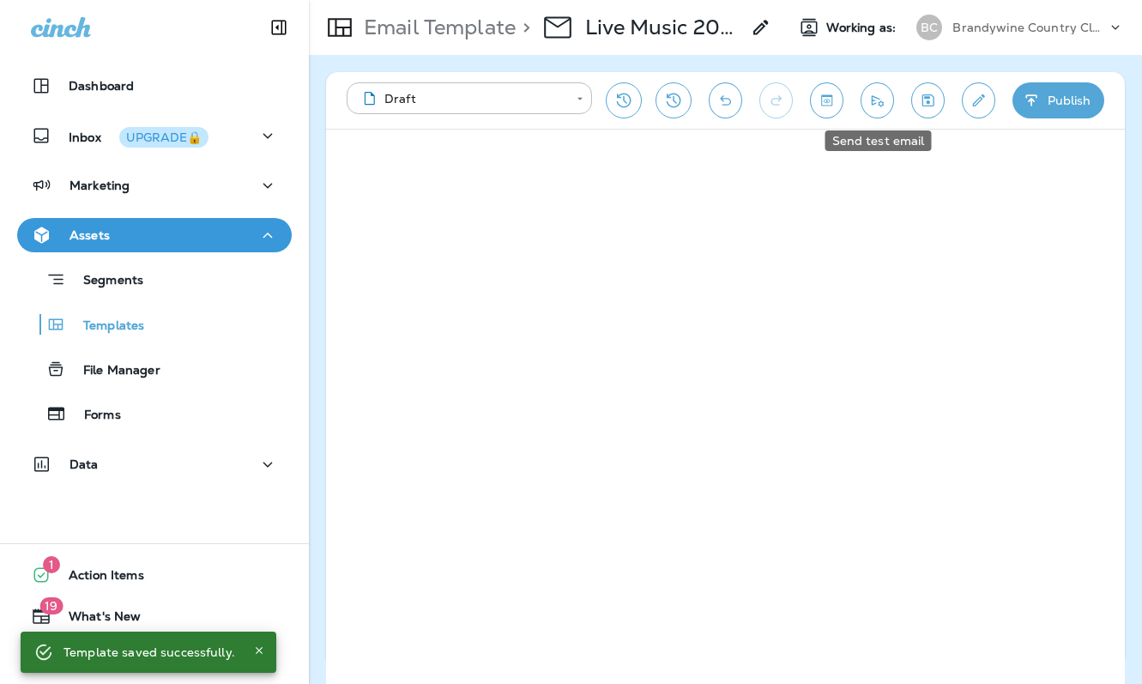
click at [879, 101] on icon "Send test email" at bounding box center [877, 100] width 18 height 17
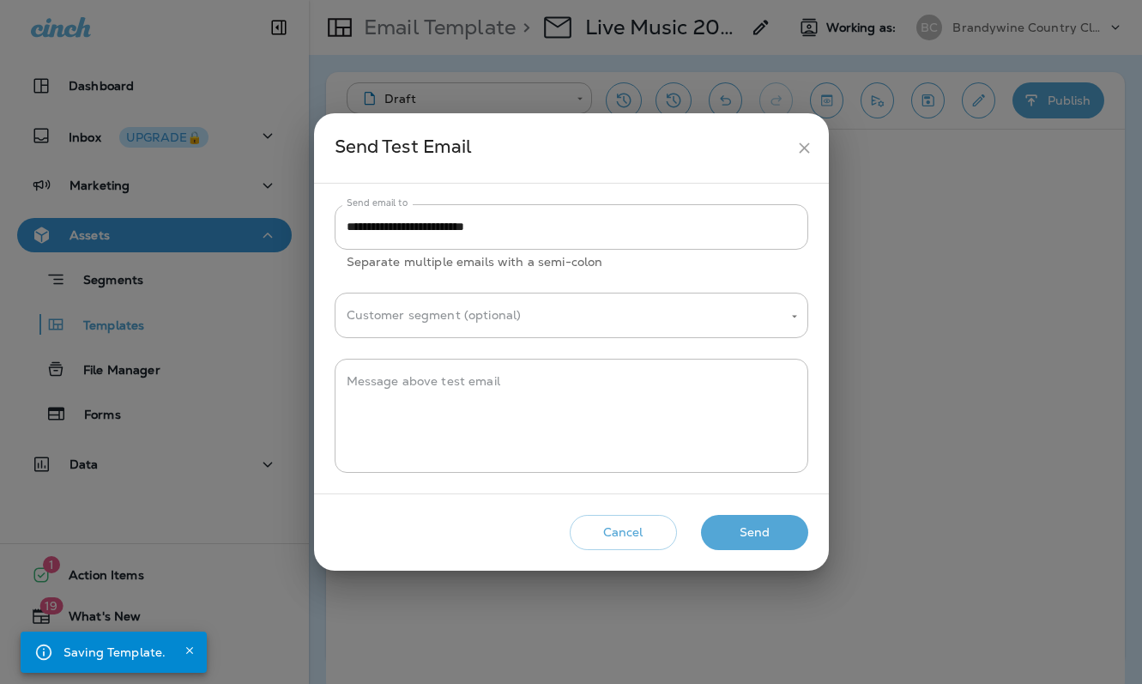
click at [734, 546] on button "Send" at bounding box center [754, 532] width 107 height 35
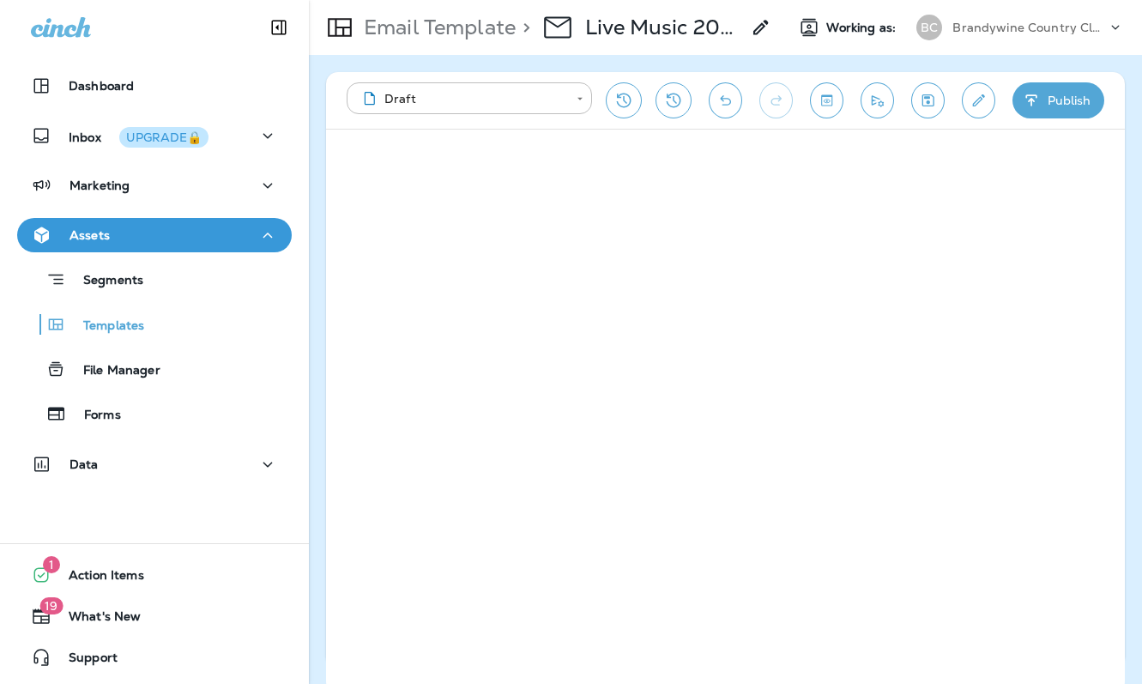
click at [934, 100] on icon "Save" at bounding box center [928, 100] width 18 height 17
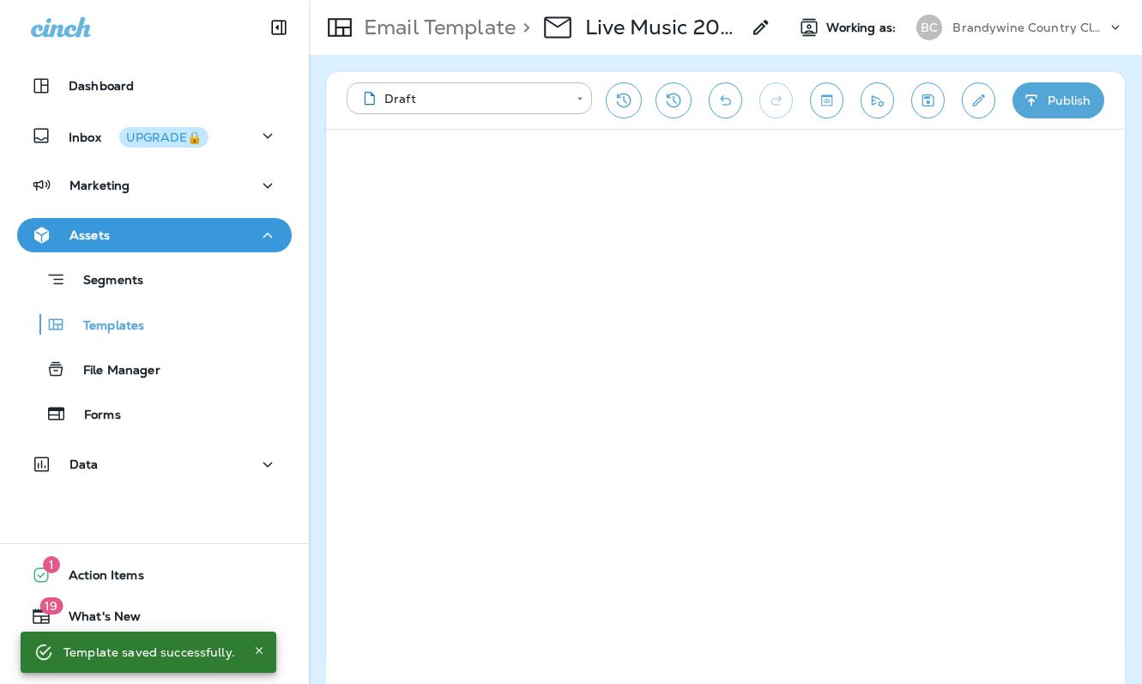
click at [929, 104] on icon "Save" at bounding box center [928, 100] width 18 height 17
click at [937, 108] on button "Save" at bounding box center [927, 100] width 33 height 36
click at [872, 101] on icon "Send test email" at bounding box center [878, 100] width 12 height 11
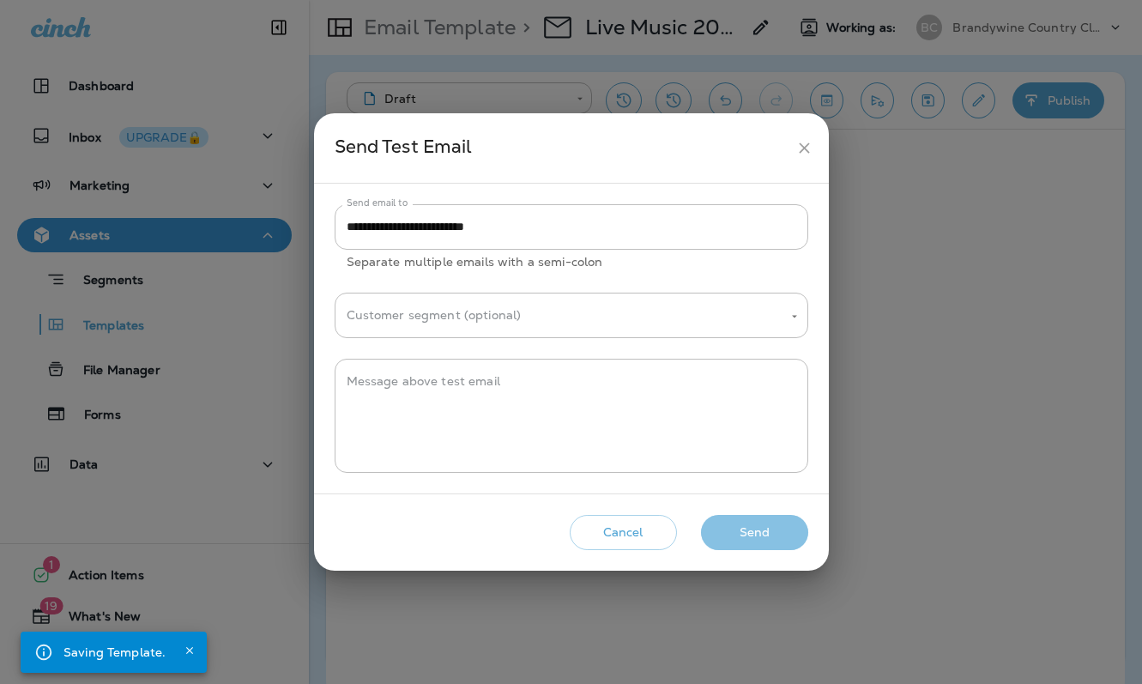
click at [752, 535] on button "Send" at bounding box center [754, 532] width 107 height 35
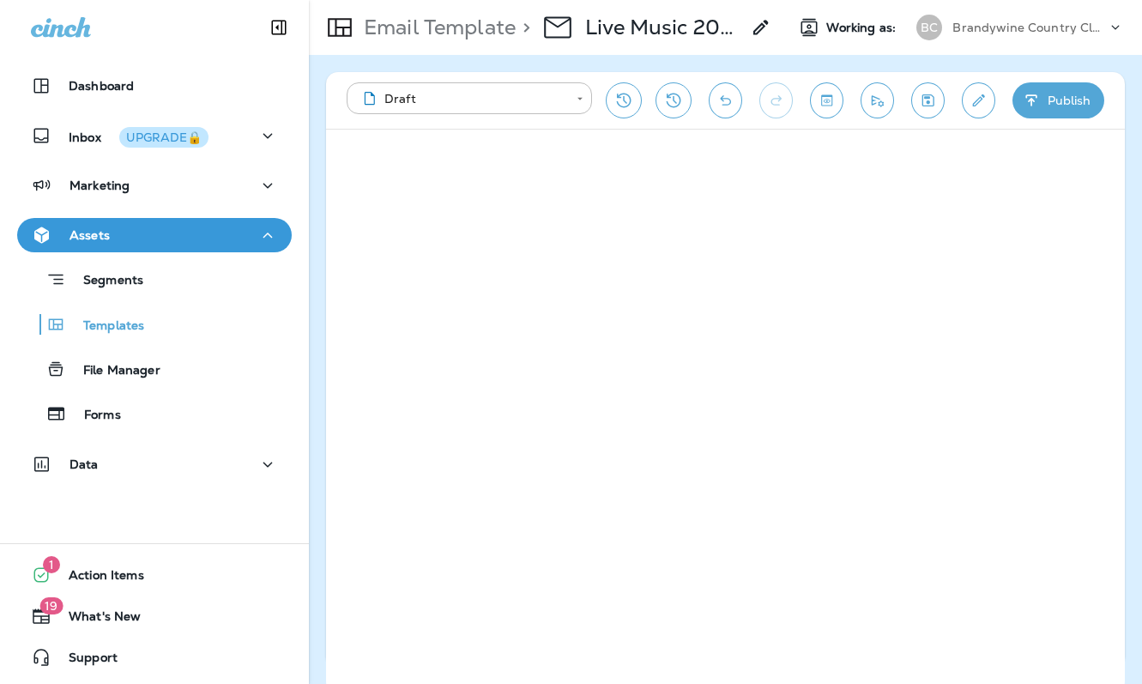
click at [929, 93] on icon "Save" at bounding box center [928, 100] width 18 height 17
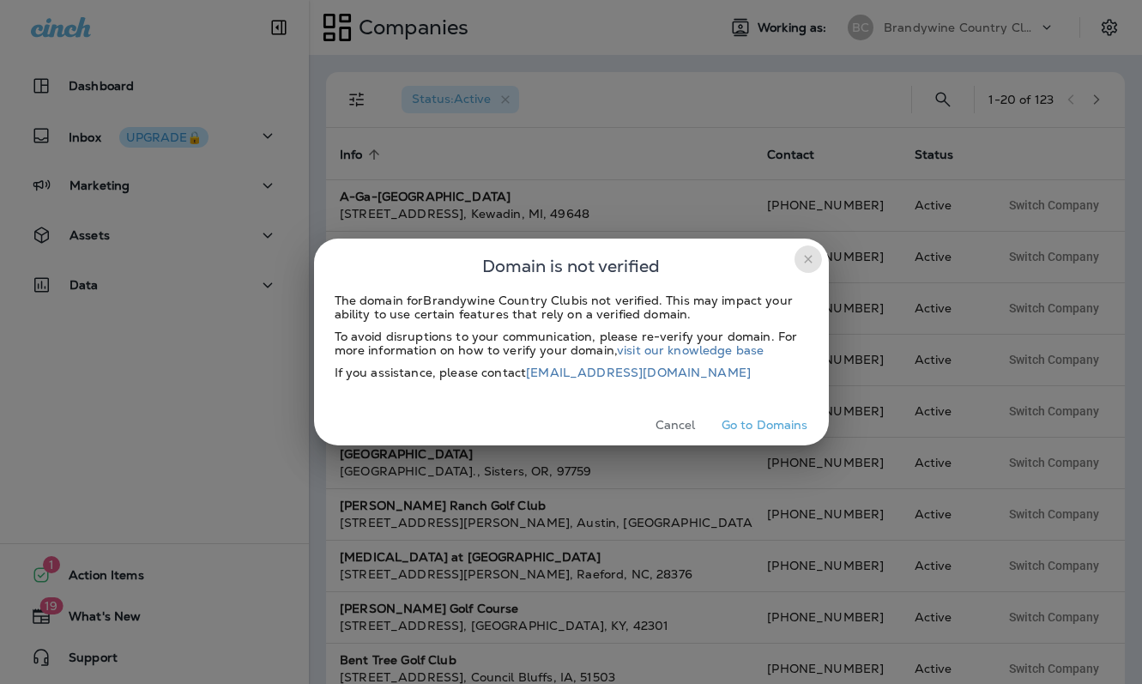
click at [809, 261] on icon "close" at bounding box center [808, 259] width 8 height 8
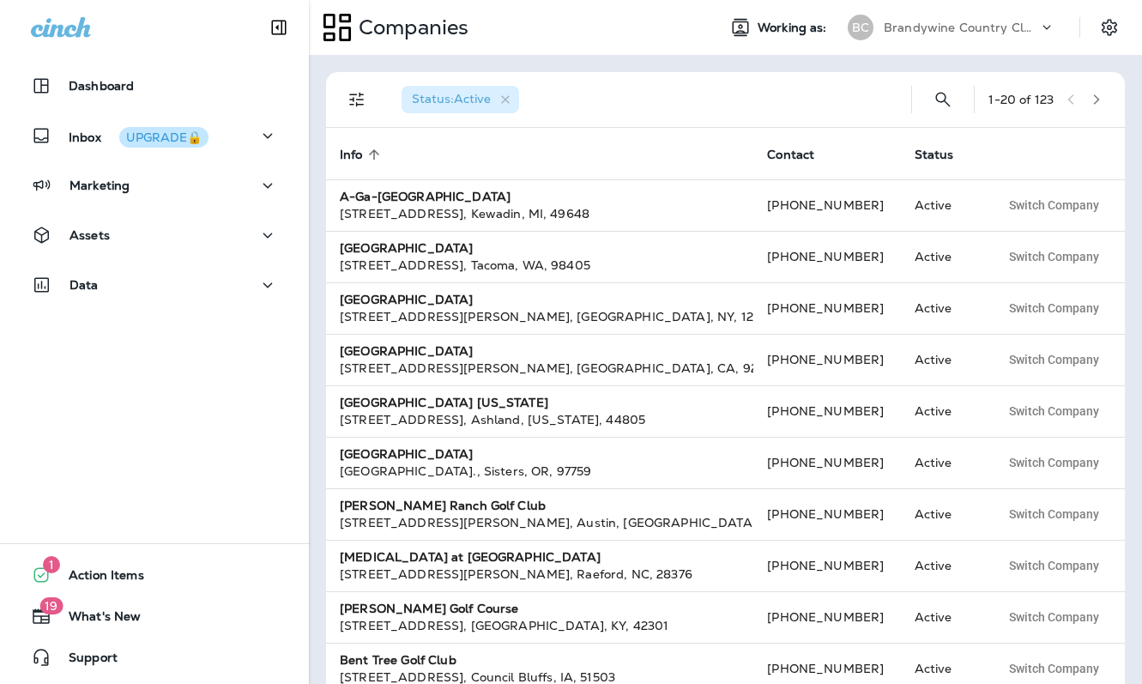
click at [959, 22] on p "Brandywine Country Club" at bounding box center [961, 28] width 154 height 14
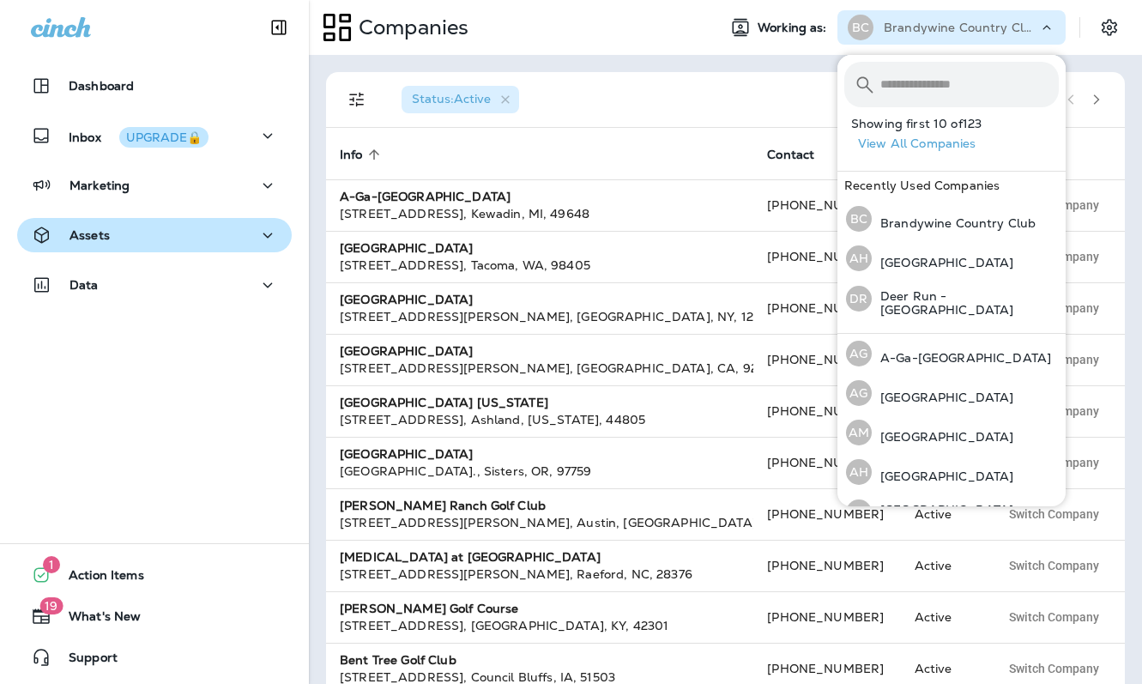
click at [184, 245] on div "Assets" at bounding box center [154, 235] width 247 height 21
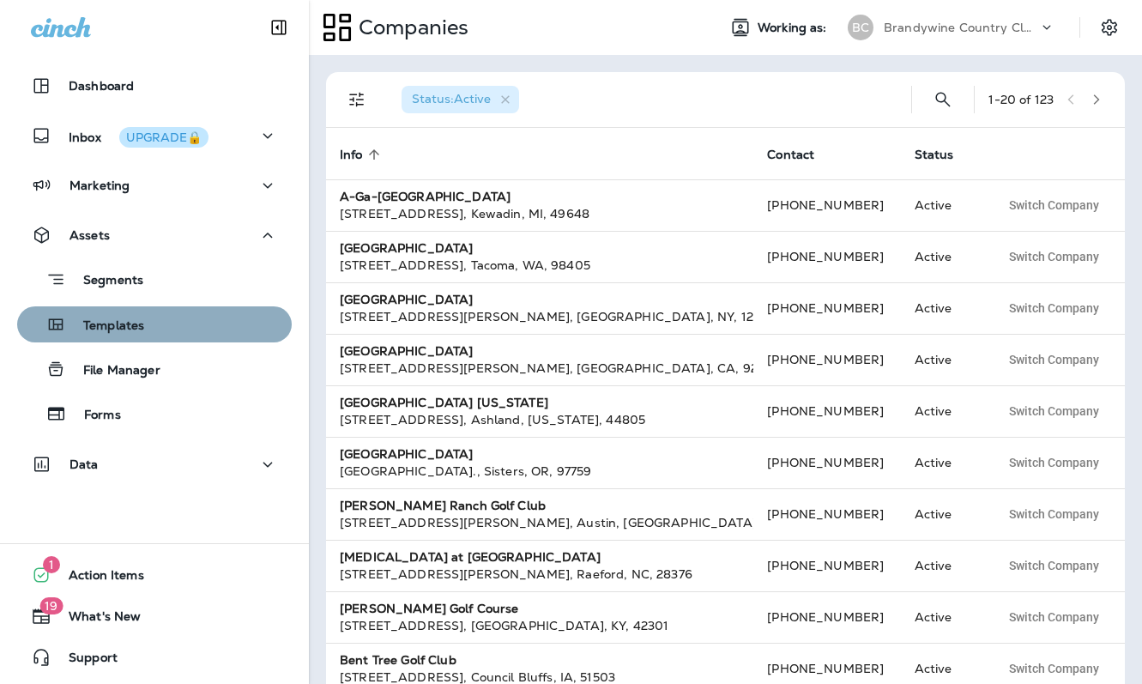
click at [153, 330] on div "Templates" at bounding box center [154, 324] width 261 height 26
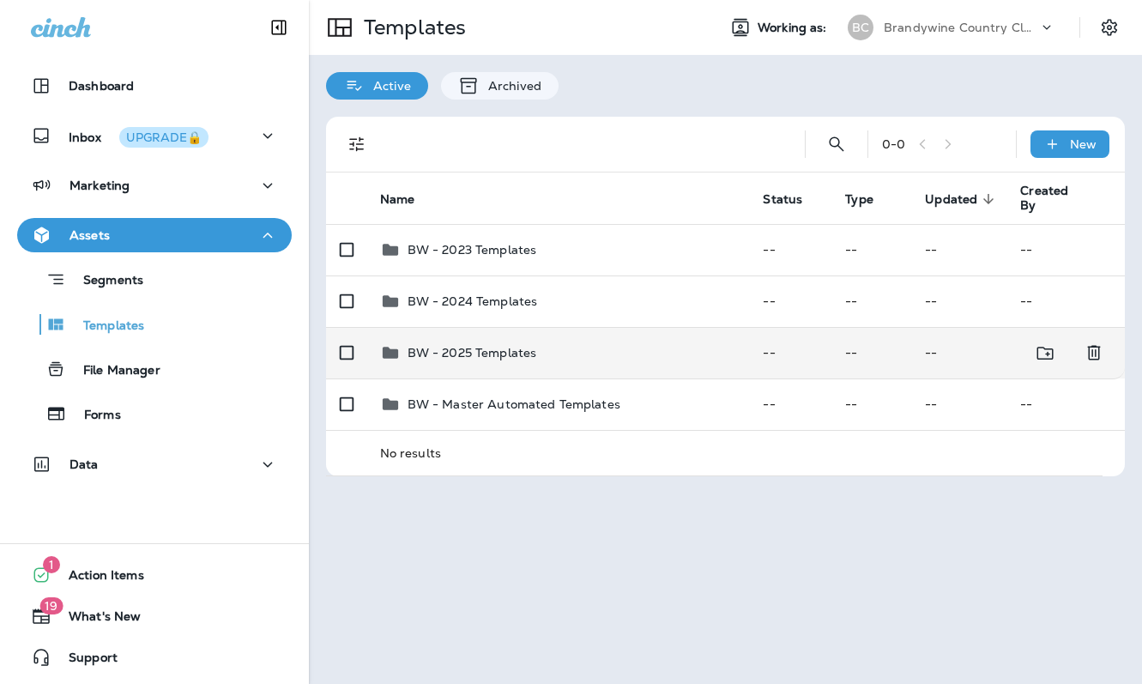
click at [455, 375] on td "BW - 2025 Templates" at bounding box center [558, 352] width 384 height 51
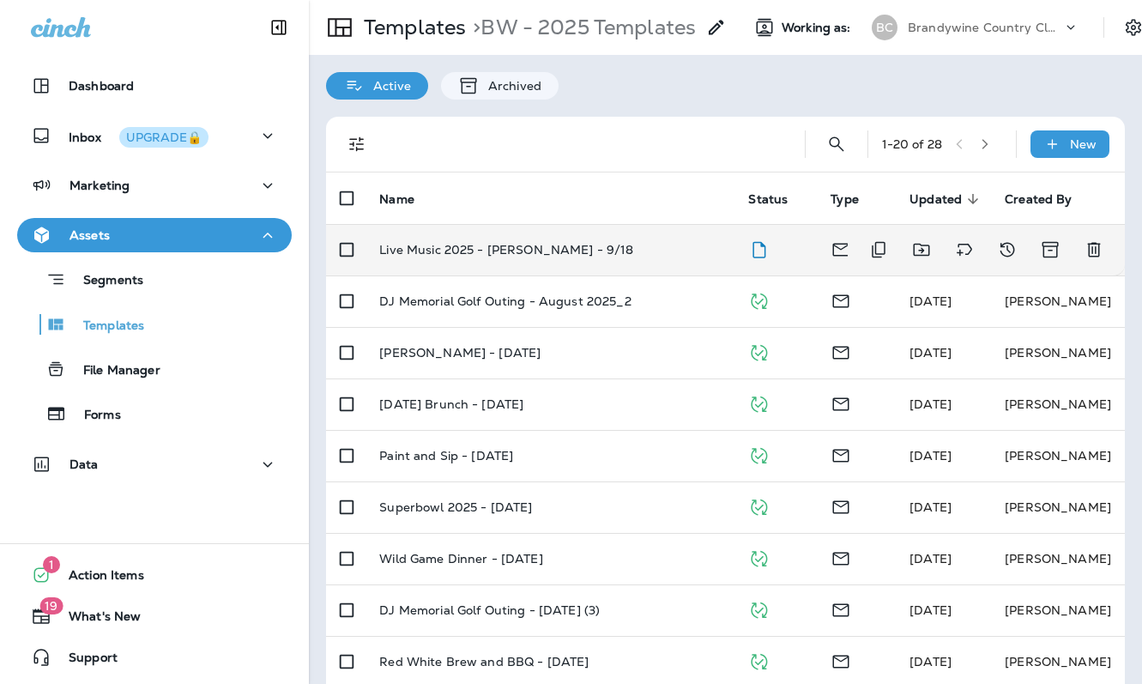
click at [504, 236] on td "Live Music 2025 - [PERSON_NAME] - 9/18" at bounding box center [550, 249] width 369 height 51
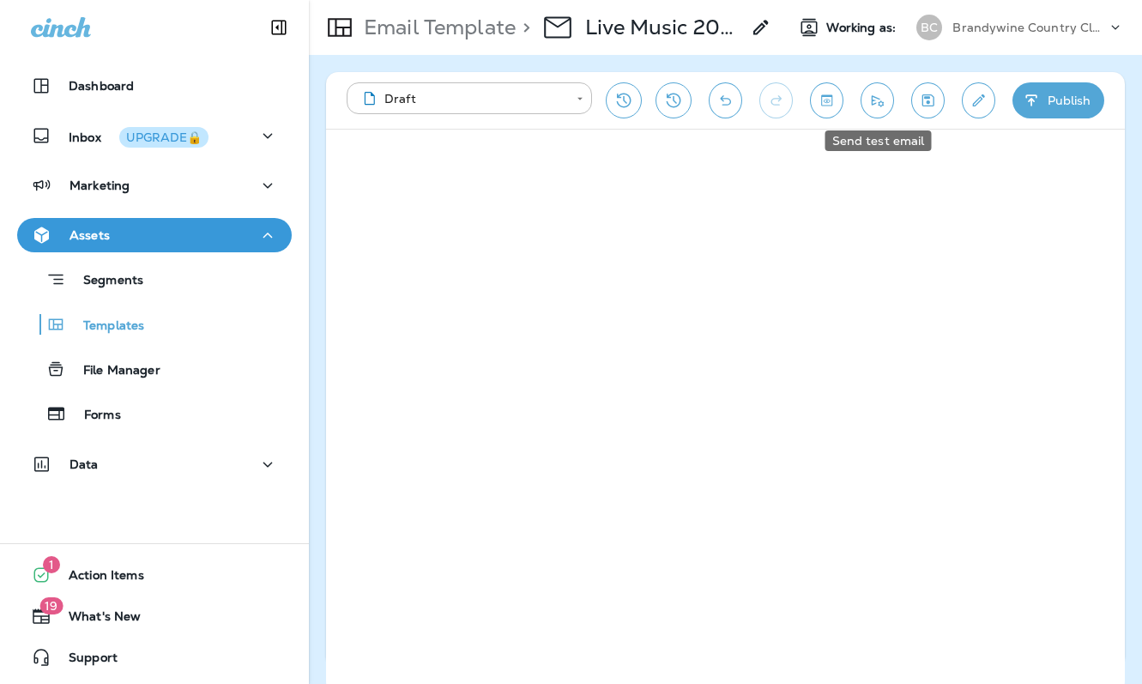
click at [869, 101] on icon "Send test email" at bounding box center [877, 100] width 18 height 17
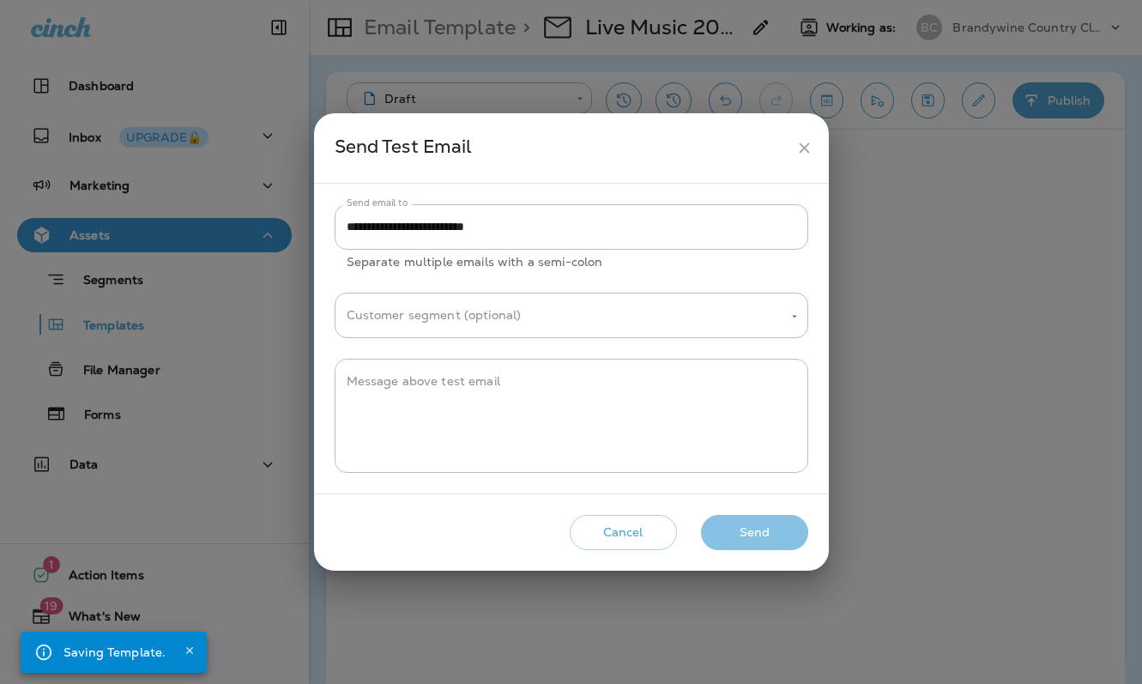
click at [777, 524] on button "Send" at bounding box center [754, 532] width 107 height 35
